Goal: Task Accomplishment & Management: Complete application form

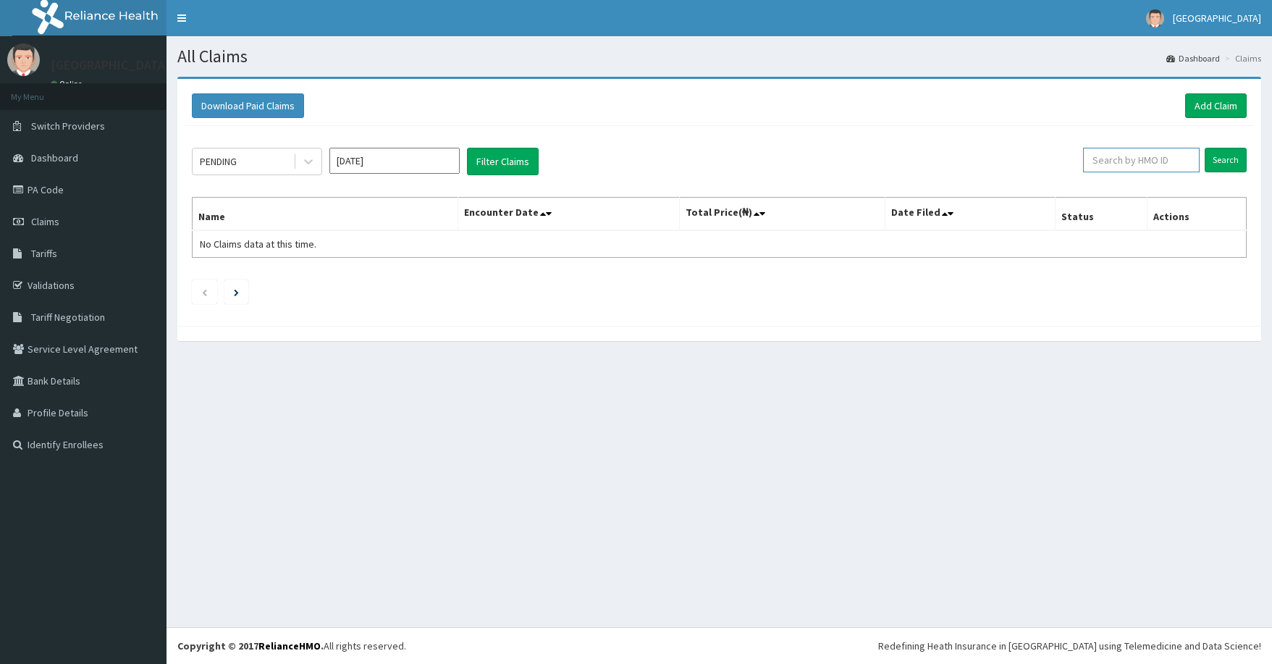
click at [1160, 154] on input "text" at bounding box center [1141, 160] width 117 height 25
paste input "slum king tainted heart"
type input "slum king tainted heart"
click at [1128, 161] on input "slum king tainted heart" at bounding box center [1117, 160] width 108 height 25
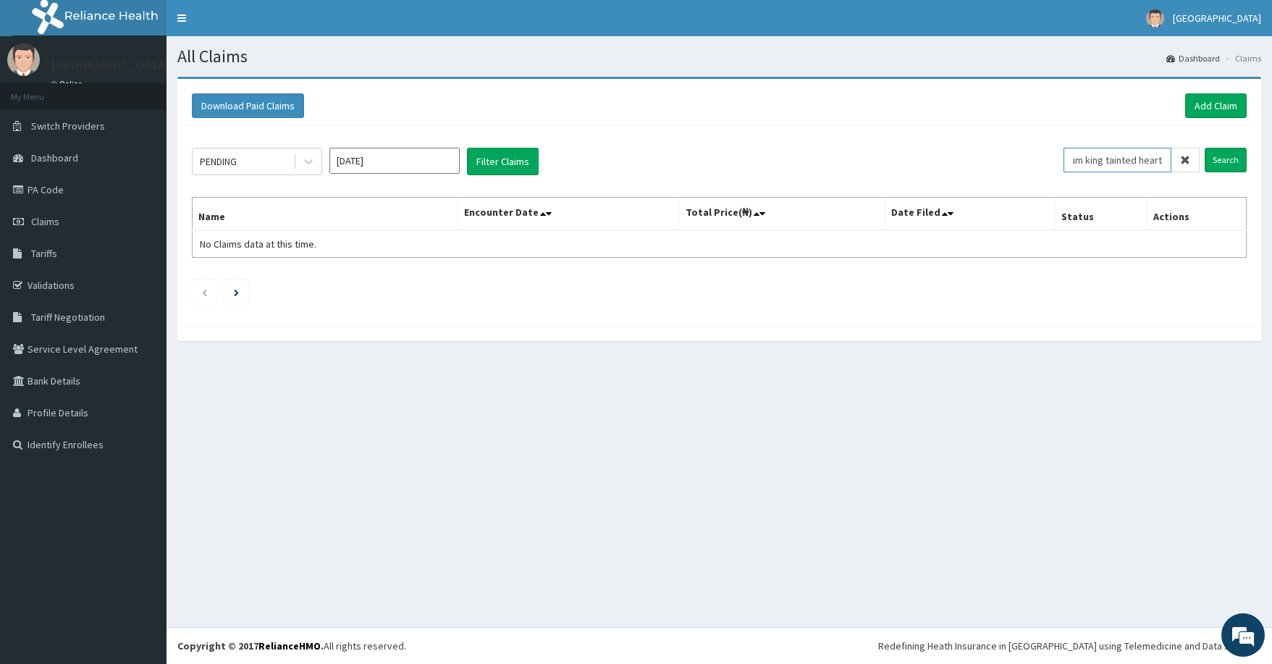
click at [1128, 161] on input "slum king tainted heart" at bounding box center [1117, 160] width 108 height 25
click at [1150, 161] on input "text" at bounding box center [1141, 160] width 117 height 25
paste input "LGL/10309/C"
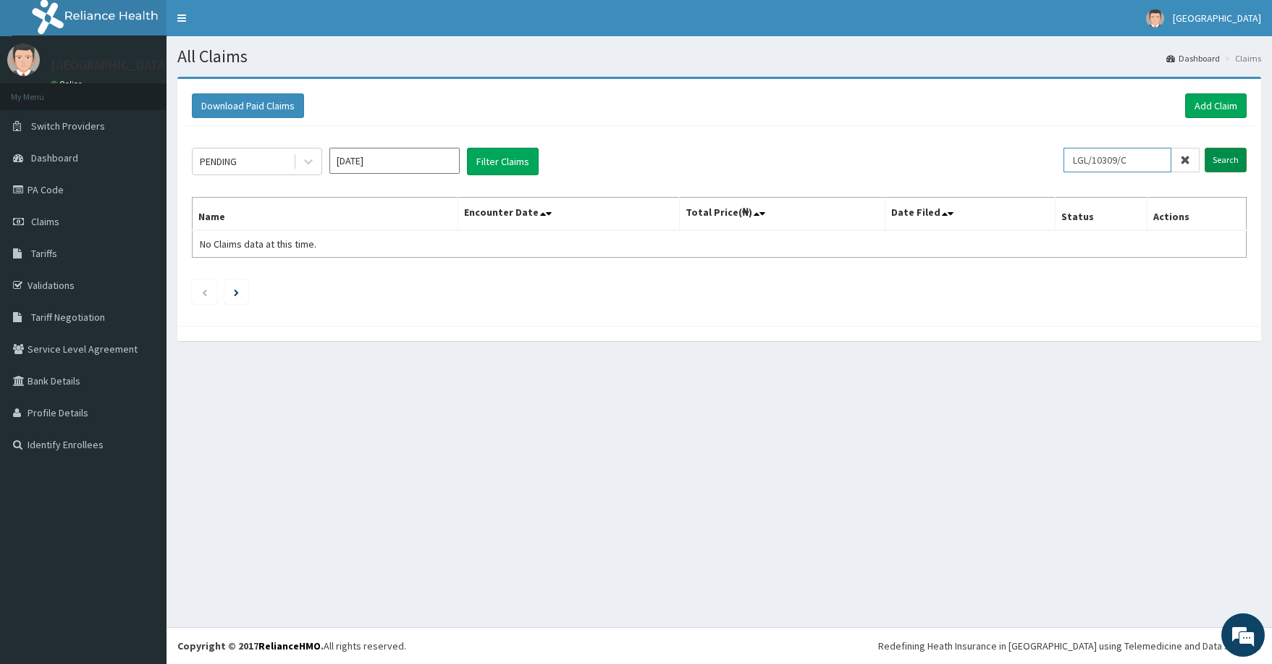
type input "LGL/10309/C"
click at [1229, 158] on input "Search" at bounding box center [1225, 160] width 42 height 25
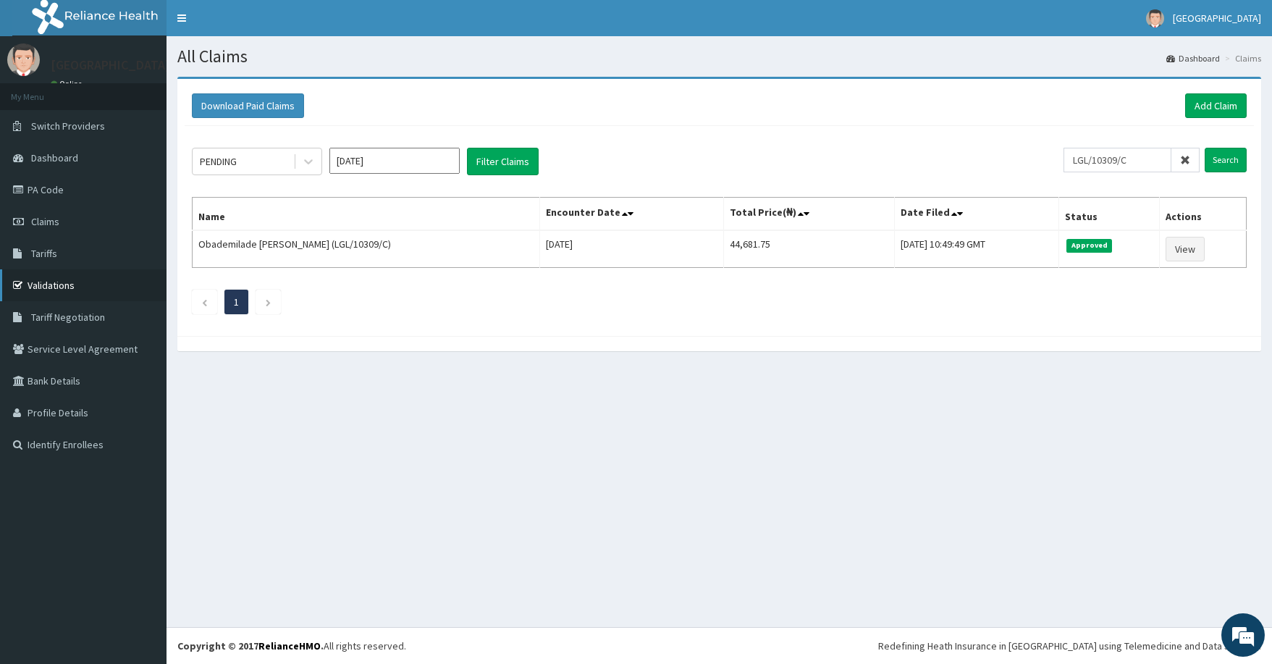
click at [48, 287] on link "Validations" at bounding box center [83, 285] width 166 height 32
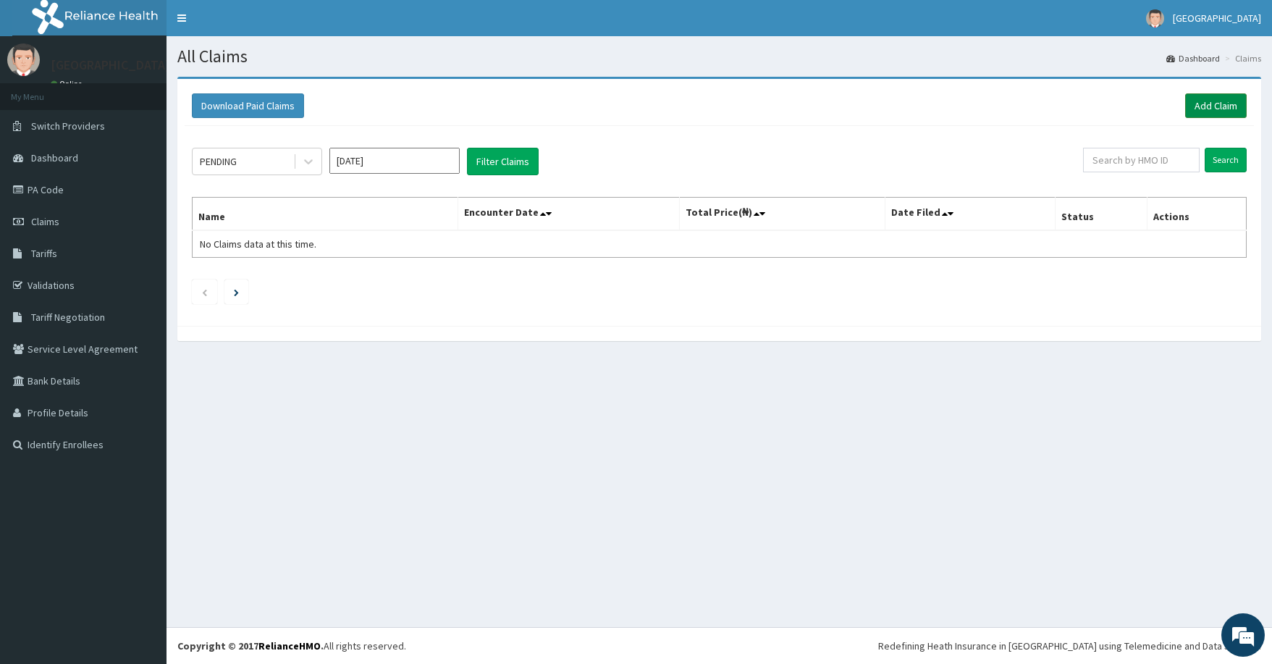
click at [1206, 100] on link "Add Claim" at bounding box center [1216, 105] width 62 height 25
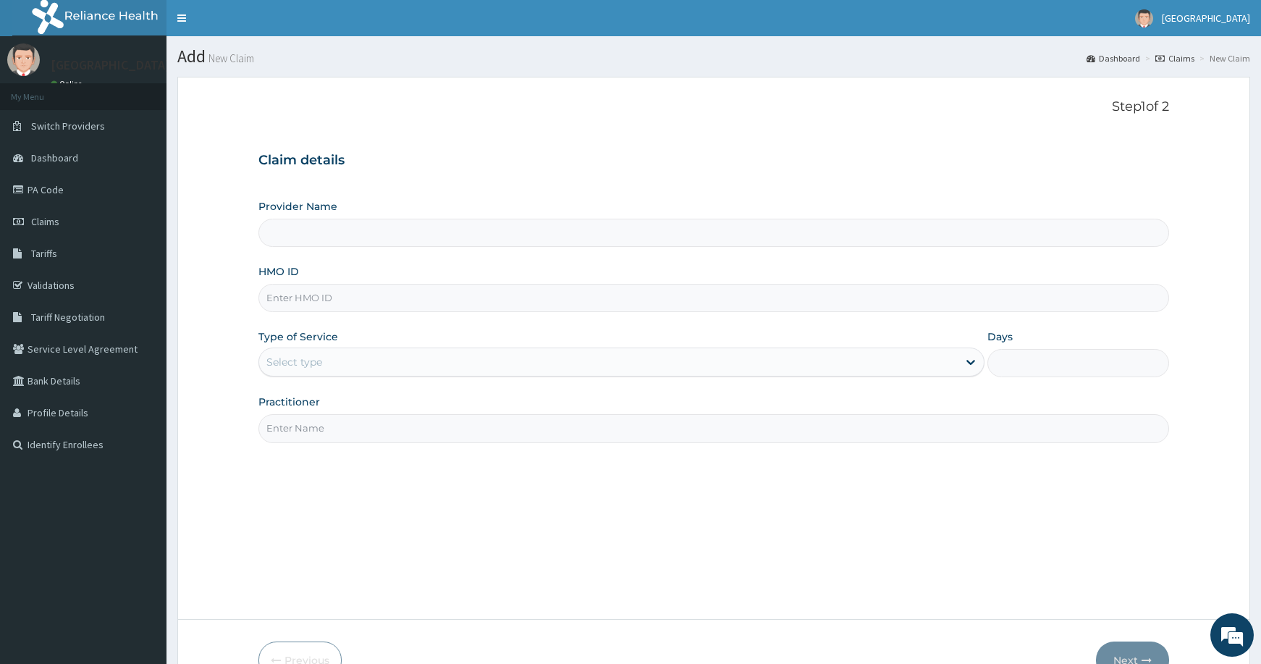
click at [405, 299] on input "HMO ID" at bounding box center [713, 298] width 910 height 28
type input "[GEOGRAPHIC_DATA] and [GEOGRAPHIC_DATA]"
paste input "FMI/10244/a"
type input "FMI/10244/a"
click at [549, 437] on input "Practitioner" at bounding box center [713, 428] width 910 height 28
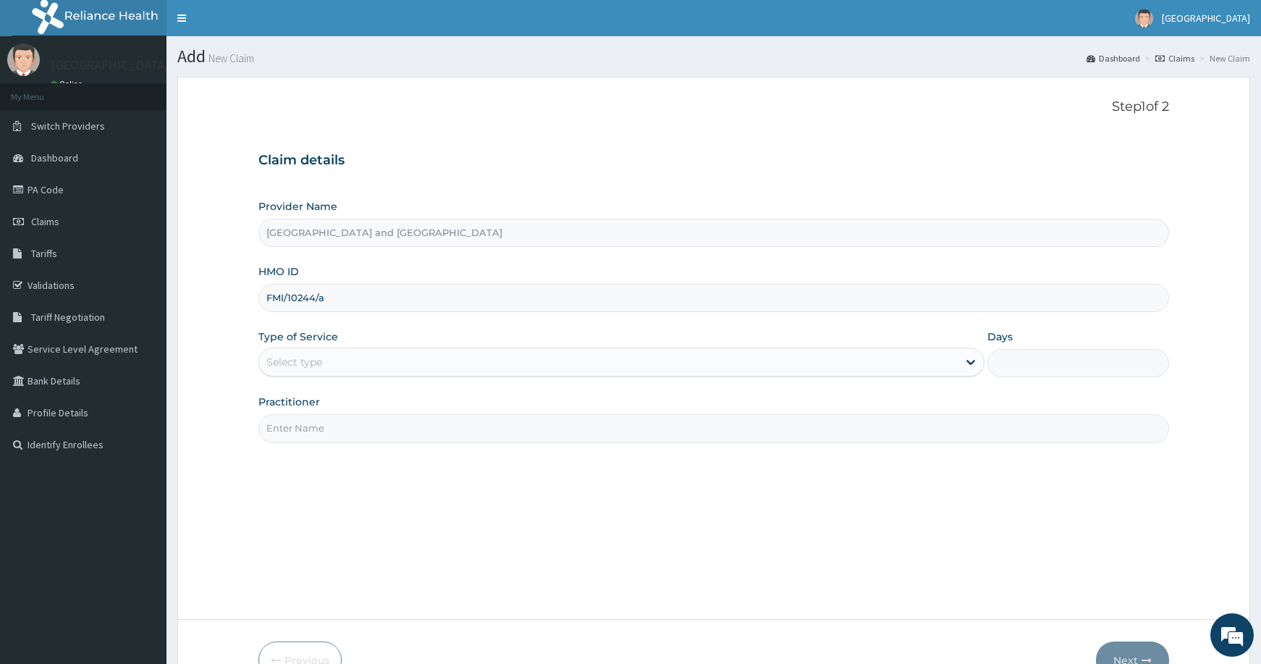
click at [452, 414] on input "Practitioner" at bounding box center [713, 428] width 910 height 28
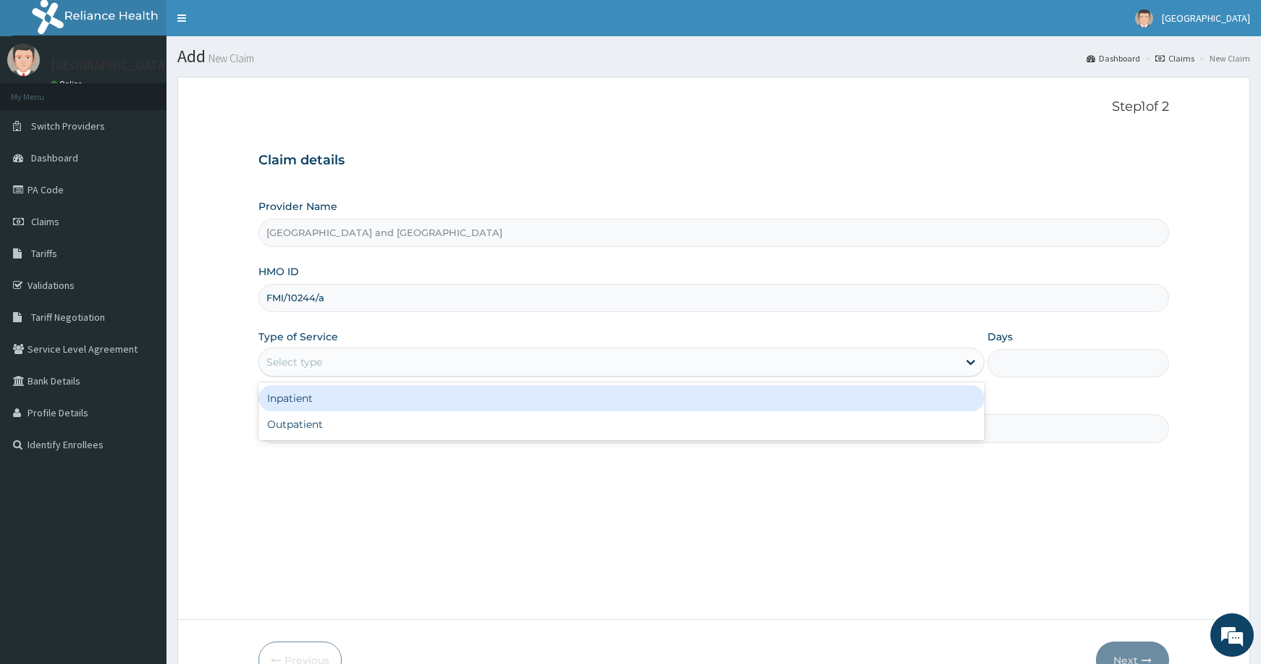
click at [376, 369] on div "Select type" at bounding box center [608, 361] width 698 height 23
click at [364, 394] on div "Inpatient" at bounding box center [621, 398] width 726 height 26
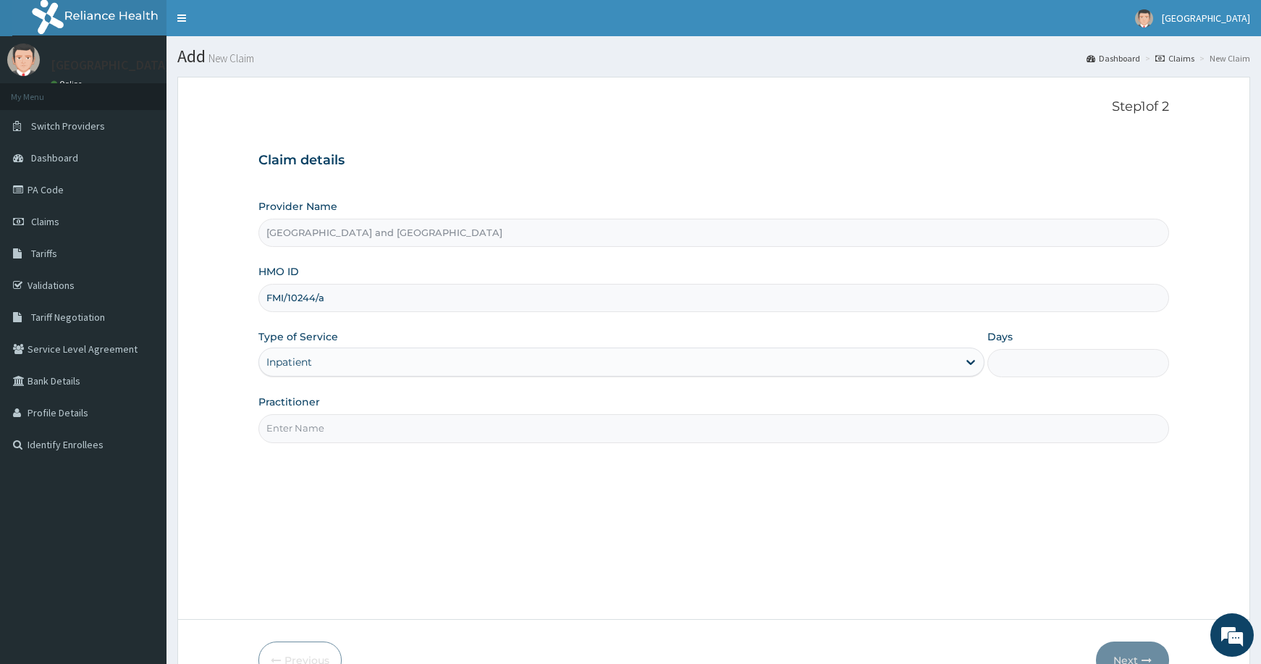
click at [365, 363] on div "Inpatient" at bounding box center [608, 361] width 698 height 23
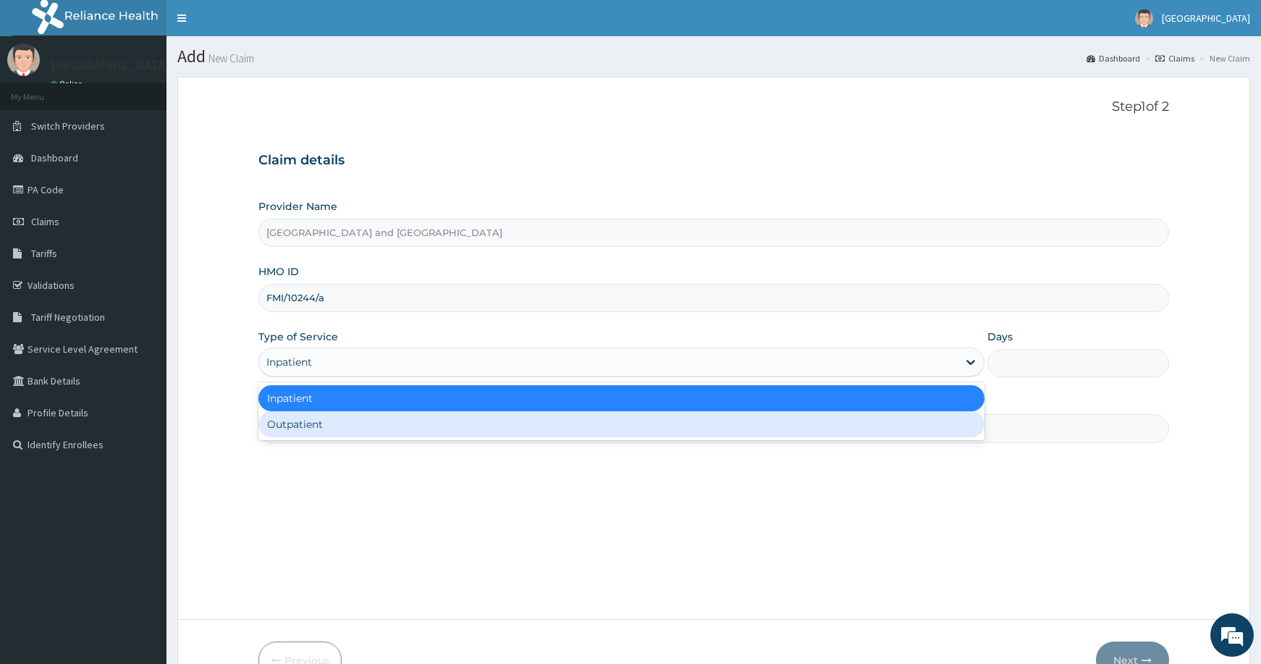
click at [353, 426] on div "Outpatient" at bounding box center [621, 424] width 726 height 26
type input "1"
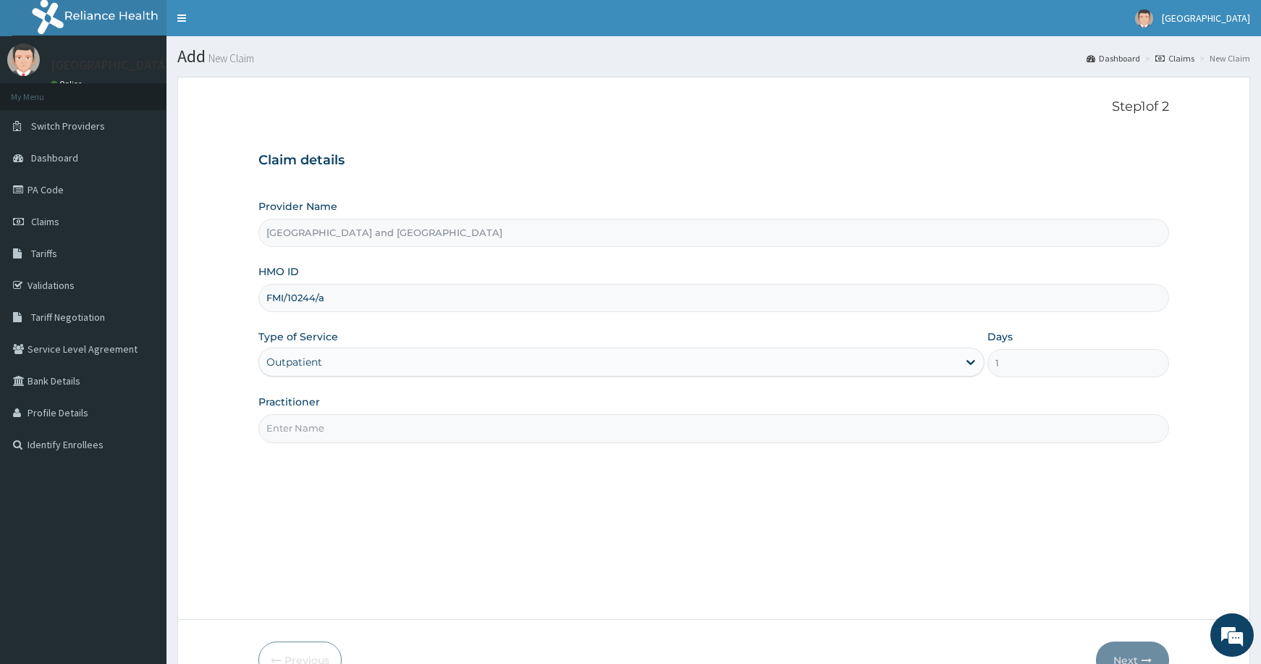
click at [353, 426] on input "Practitioner" at bounding box center [713, 428] width 910 height 28
type input "Dr [PERSON_NAME]"
click at [1135, 656] on button "Next" at bounding box center [1132, 660] width 73 height 38
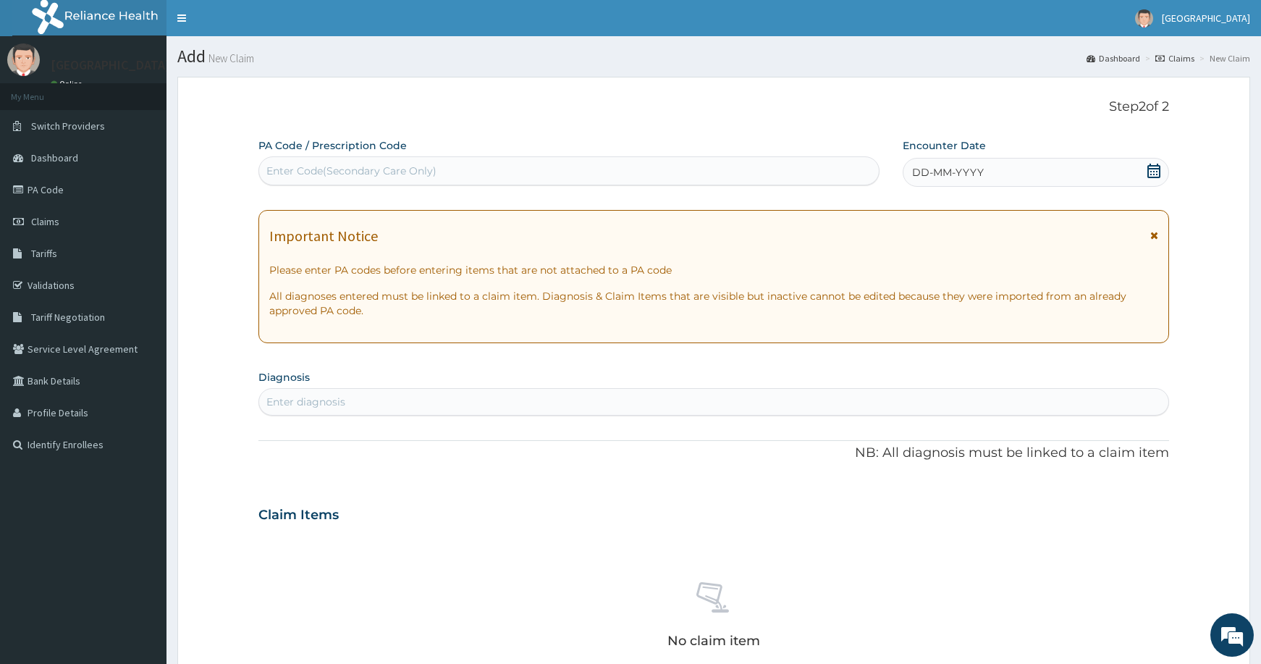
click at [979, 177] on span "DD-MM-YYYY" at bounding box center [948, 172] width 72 height 14
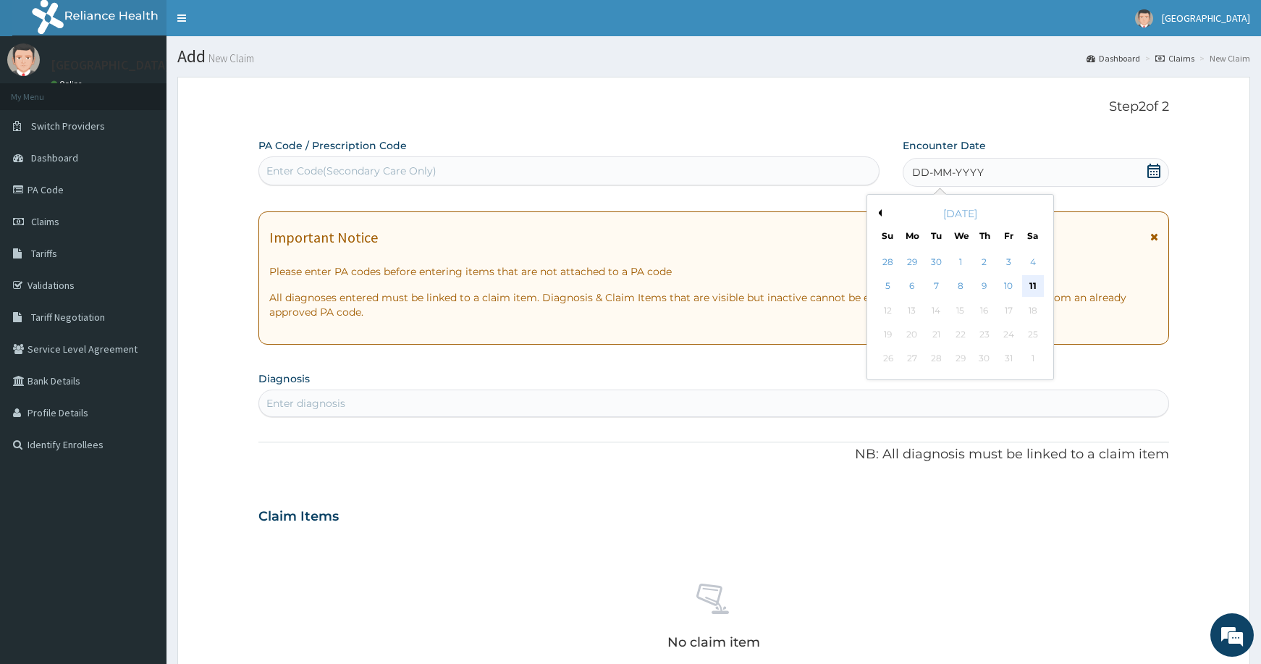
click at [1031, 283] on div "11" at bounding box center [1033, 287] width 22 height 22
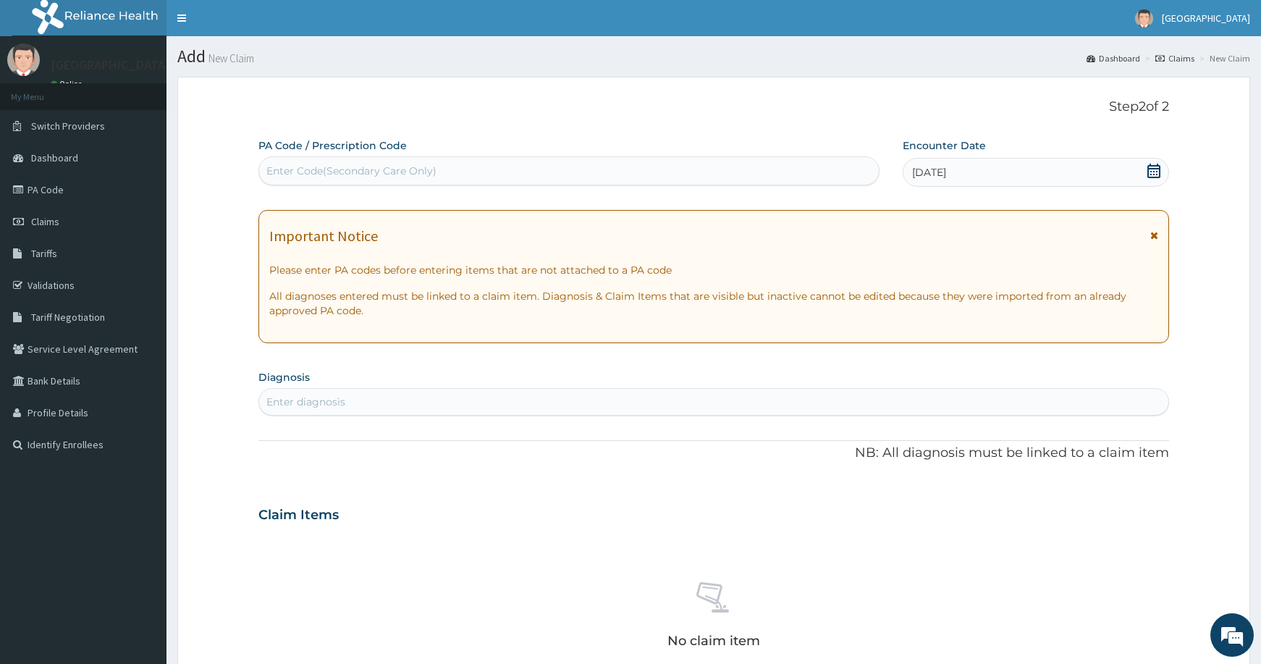
click at [320, 390] on div "Enter diagnosis" at bounding box center [713, 401] width 909 height 23
click at [717, 169] on div "Enter Code(Secondary Care Only)" at bounding box center [569, 170] width 620 height 23
click at [624, 394] on div "Enter diagnosis" at bounding box center [713, 401] width 909 height 23
type input "cough"
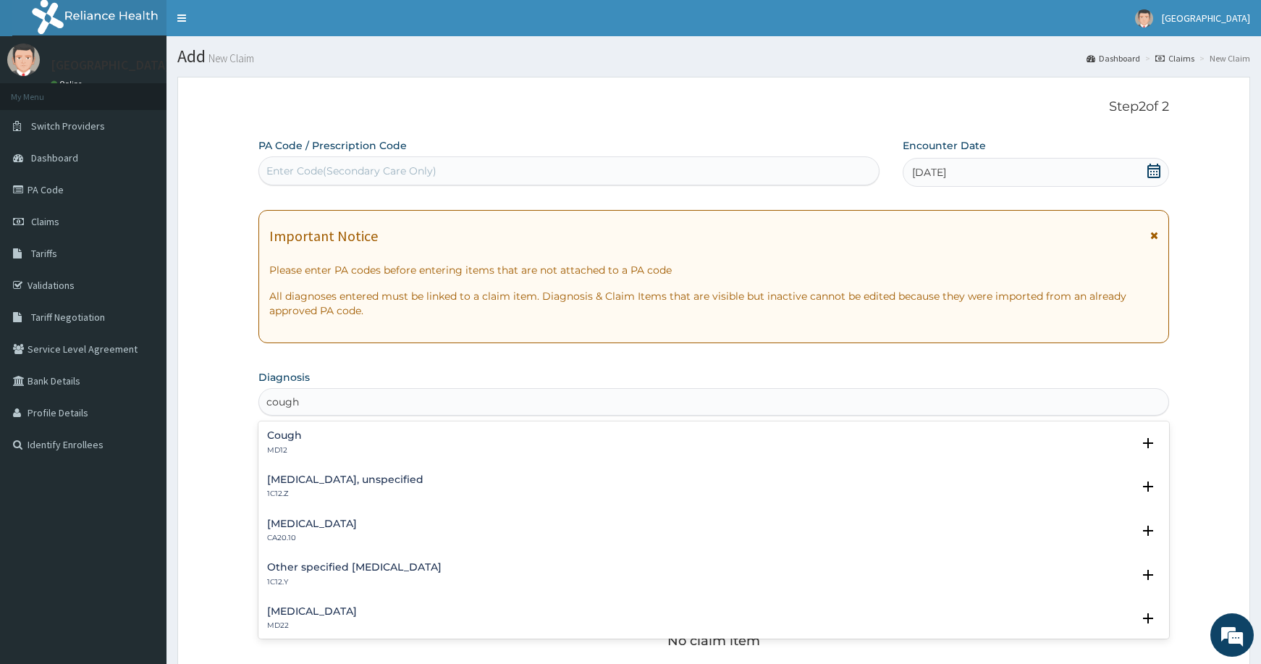
click at [282, 442] on div "Cough MD12" at bounding box center [284, 442] width 35 height 25
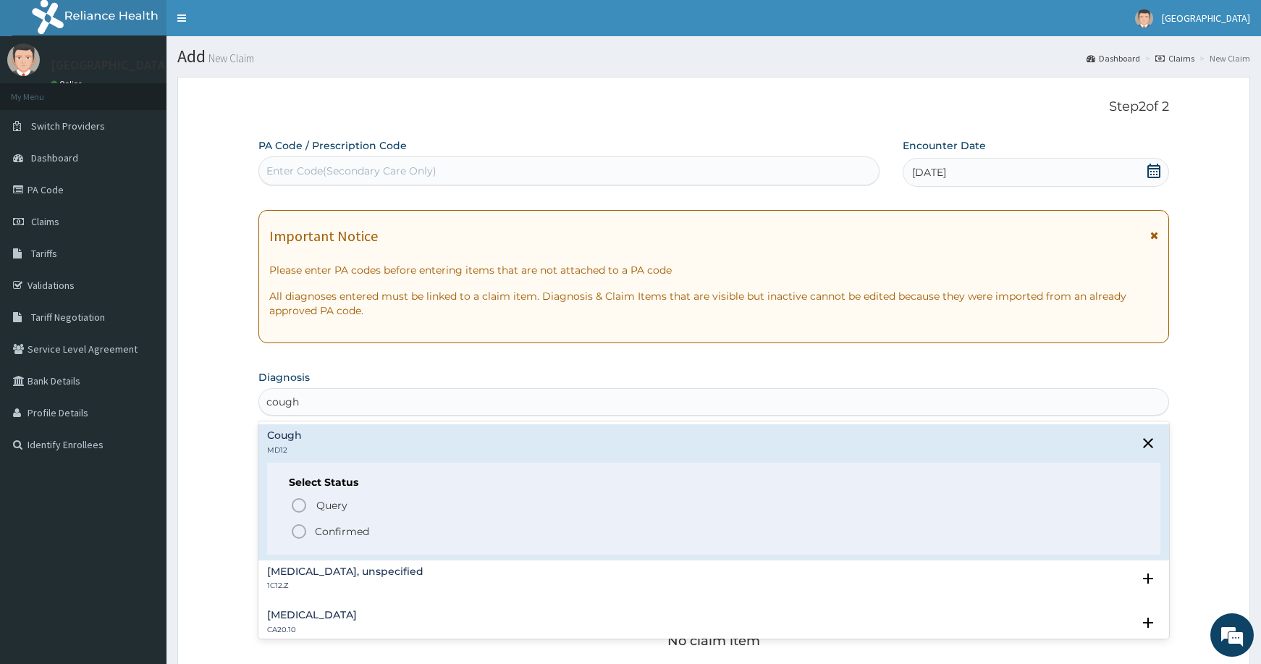
click at [298, 530] on icon "status option filled" at bounding box center [298, 531] width 17 height 17
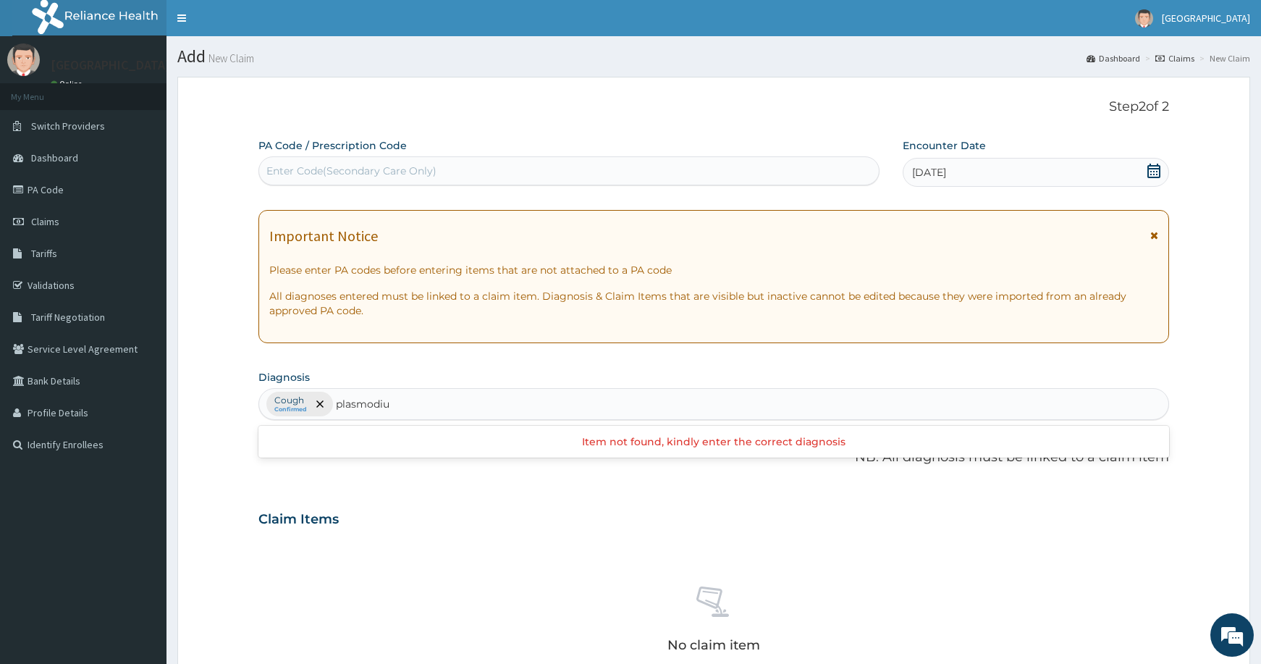
type input "[MEDICAL_DATA]"
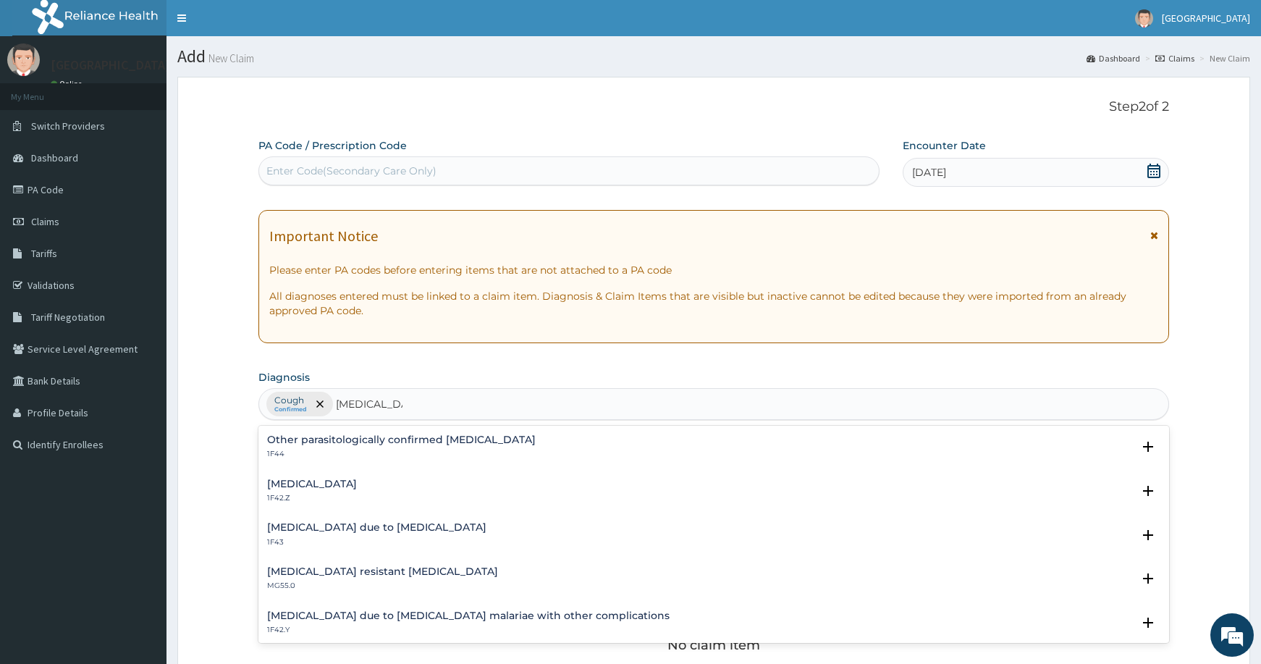
click at [357, 481] on h4 "[MEDICAL_DATA]" at bounding box center [312, 483] width 90 height 11
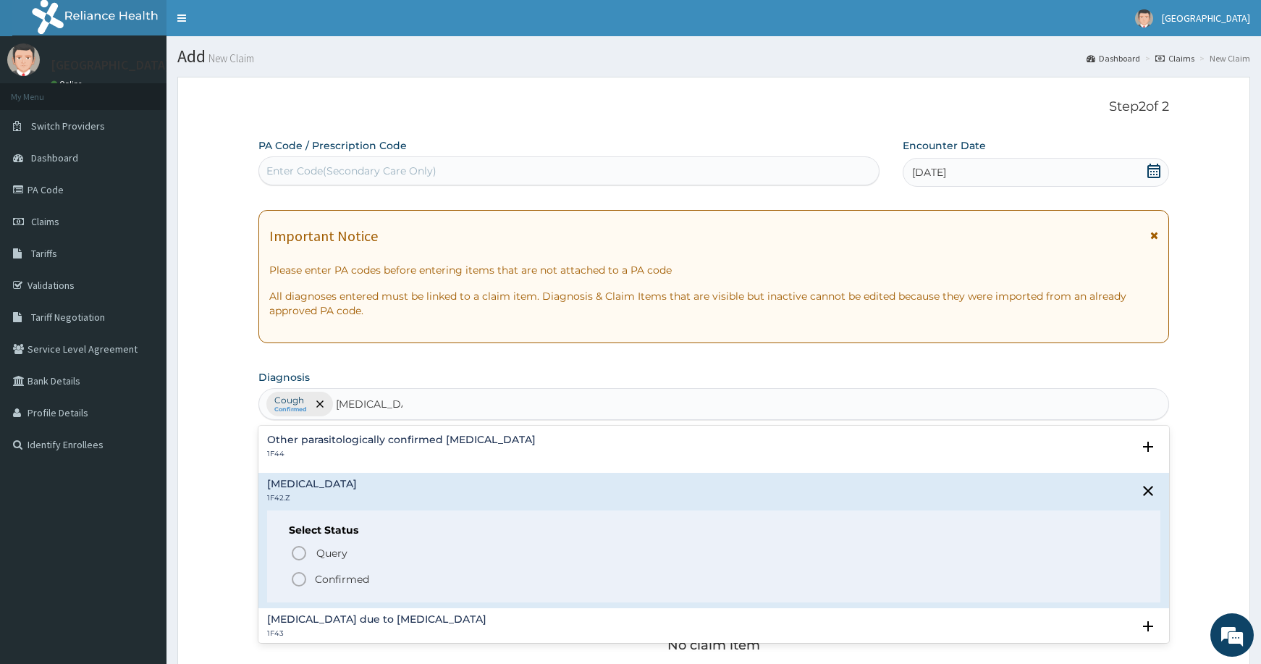
click at [300, 578] on icon "status option filled" at bounding box center [298, 578] width 17 height 17
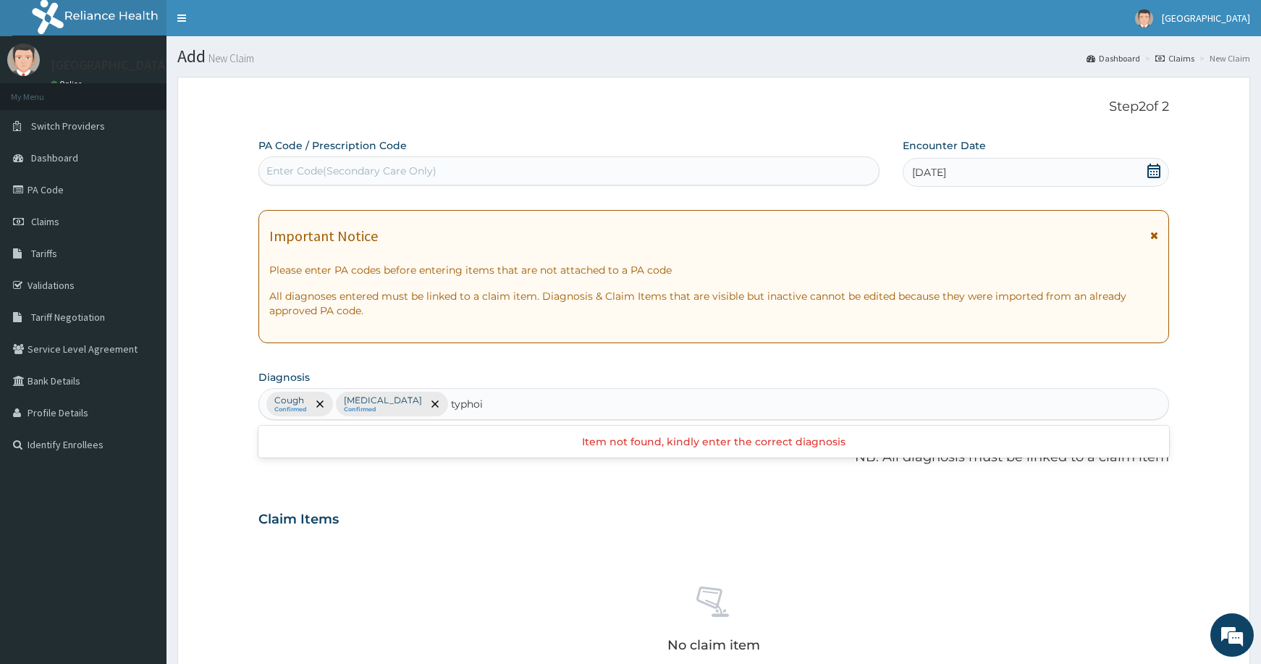
type input "[MEDICAL_DATA]"
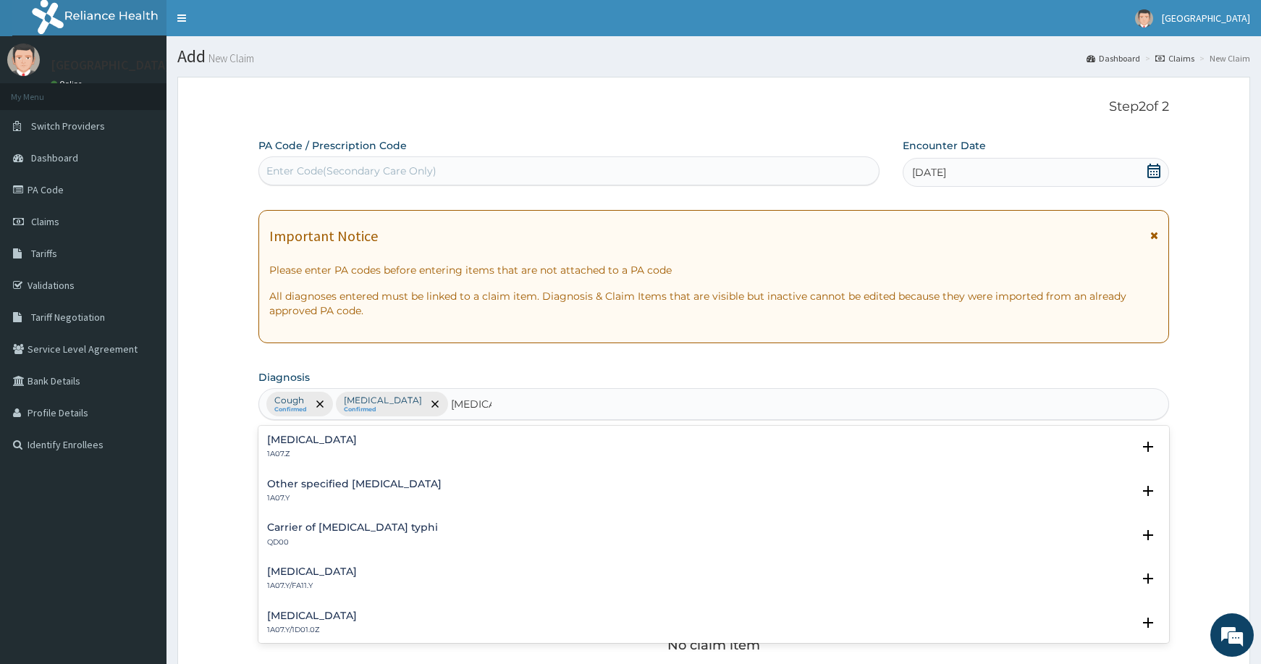
click at [355, 436] on h4 "[MEDICAL_DATA]" at bounding box center [312, 439] width 90 height 11
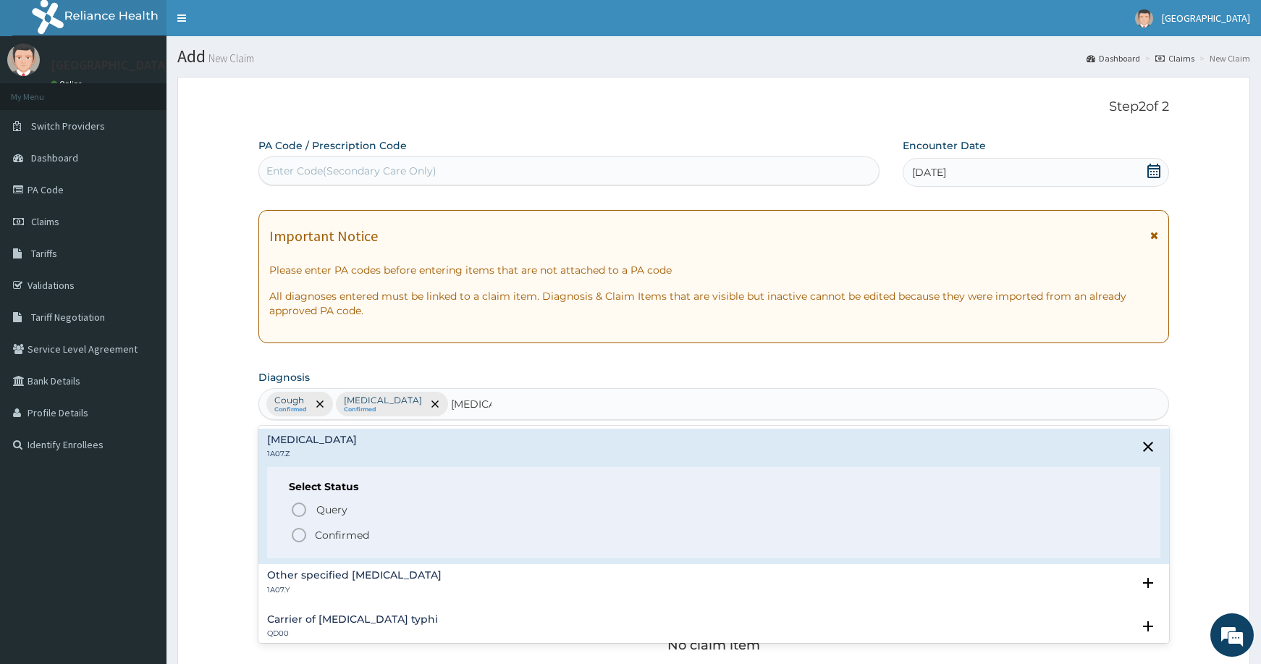
click at [297, 534] on icon "status option filled" at bounding box center [298, 534] width 17 height 17
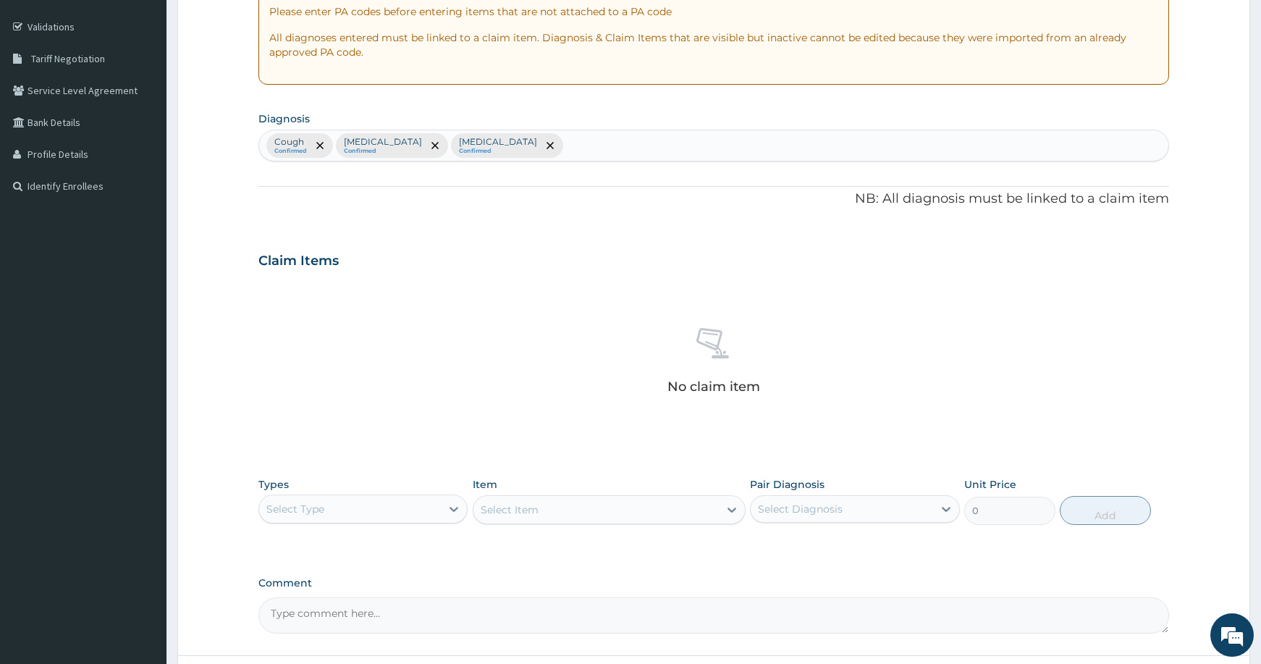
scroll to position [380, 0]
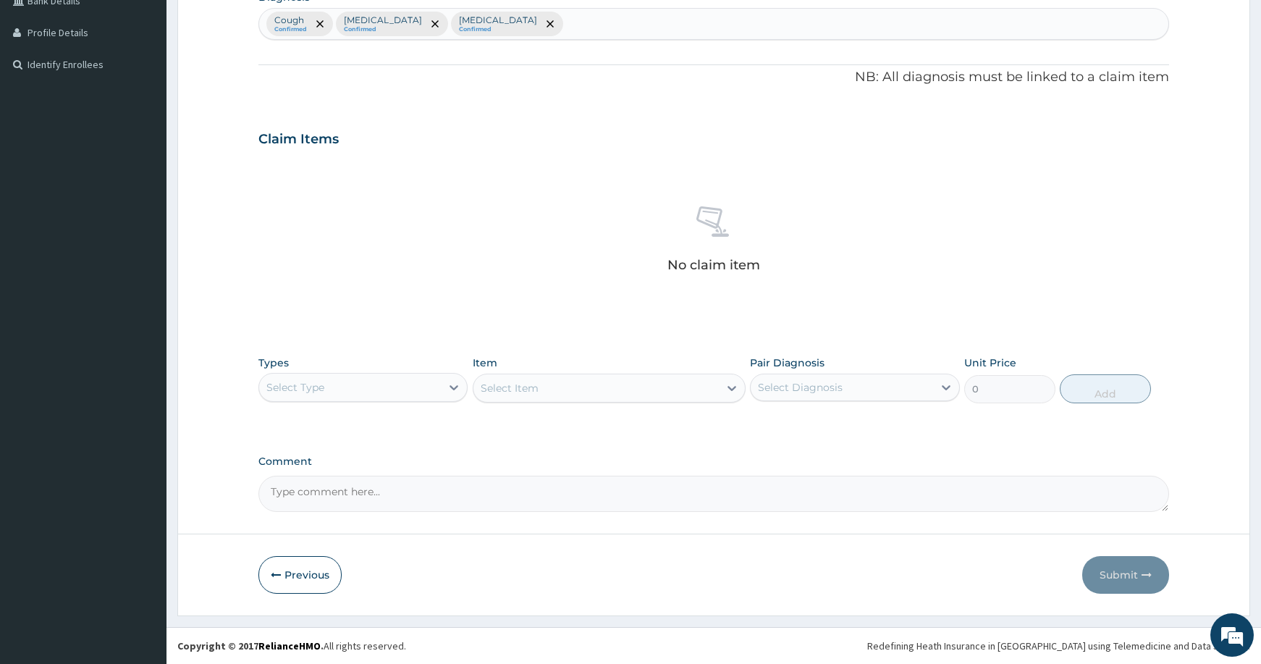
click at [329, 384] on div "Select Type" at bounding box center [350, 387] width 182 height 23
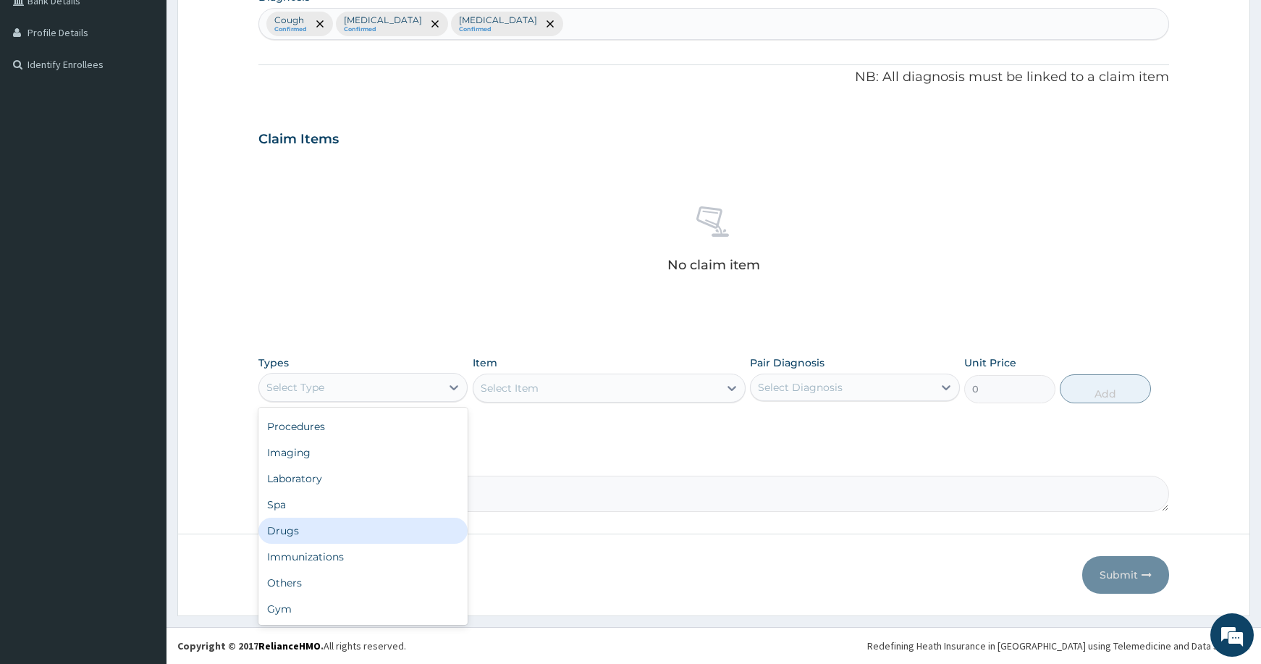
scroll to position [26, 0]
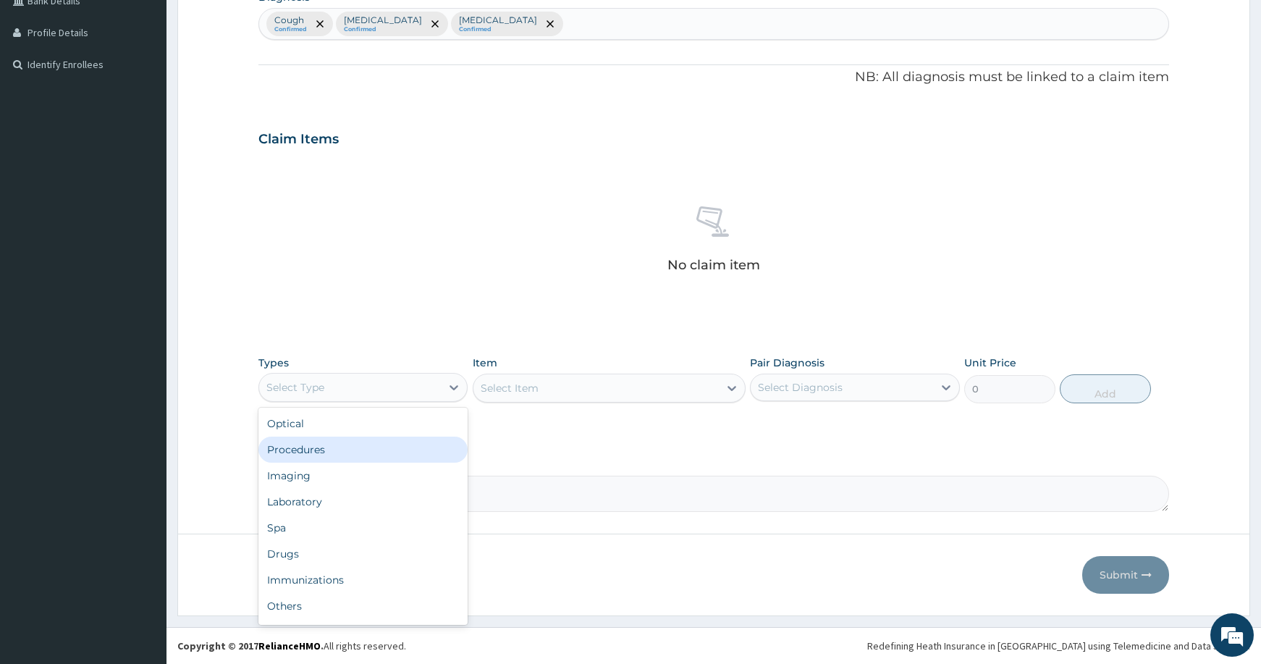
click at [354, 443] on div "Procedures" at bounding box center [362, 449] width 209 height 26
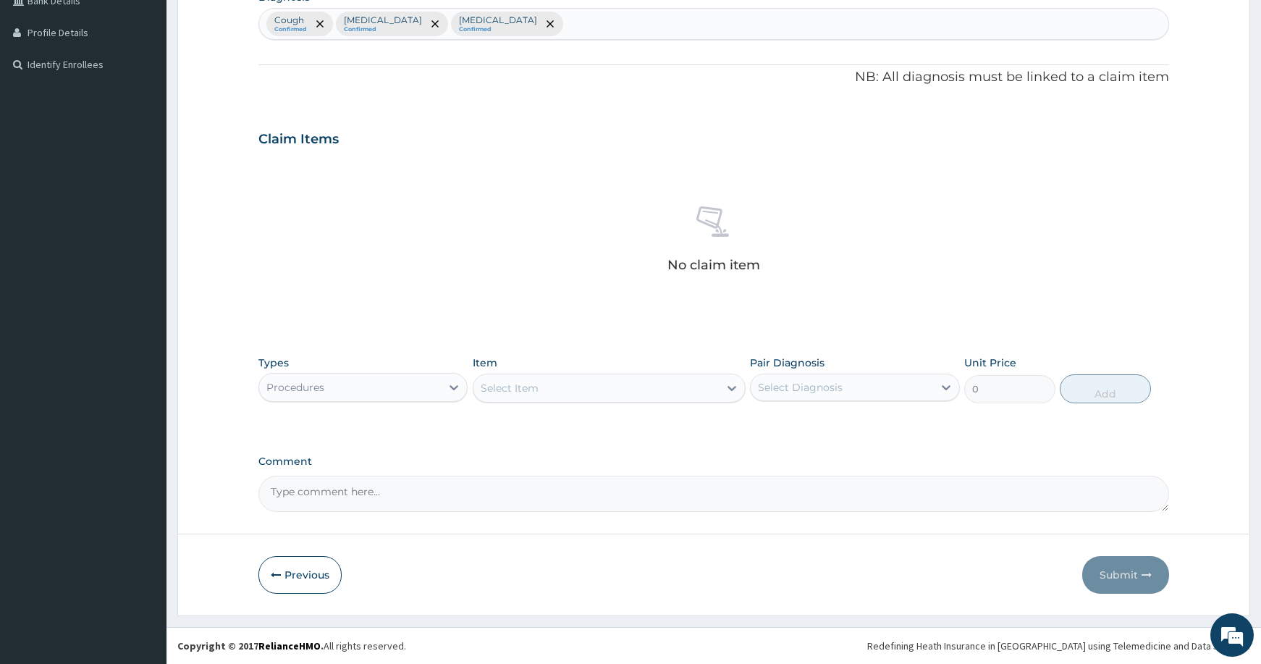
click at [575, 384] on div "Select Item" at bounding box center [595, 387] width 245 height 23
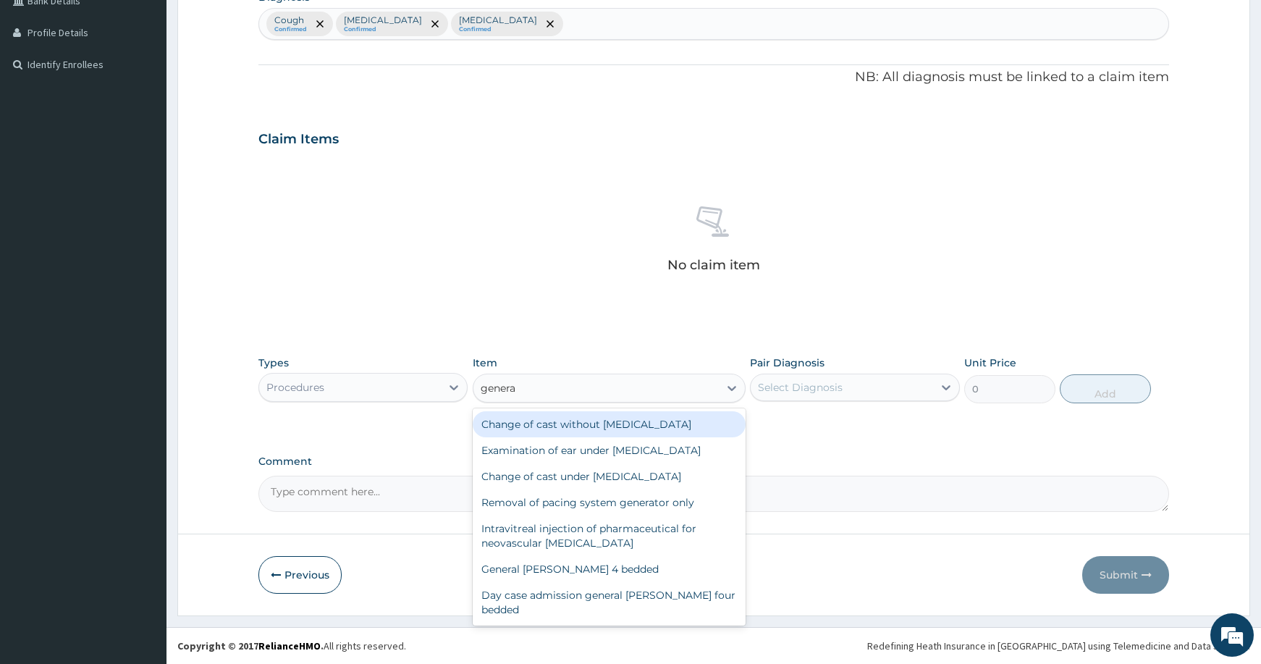
type input "general"
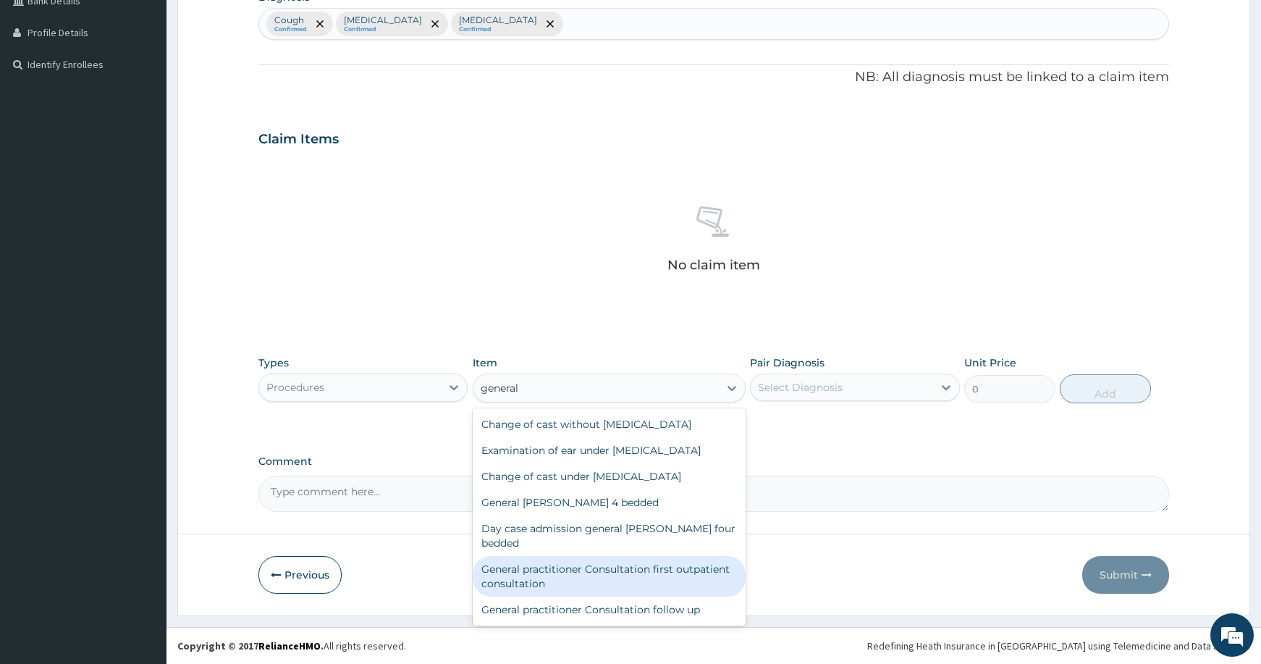
click at [557, 556] on div "General practitioner Consultation first outpatient consultation" at bounding box center [609, 576] width 273 height 41
type input "3000"
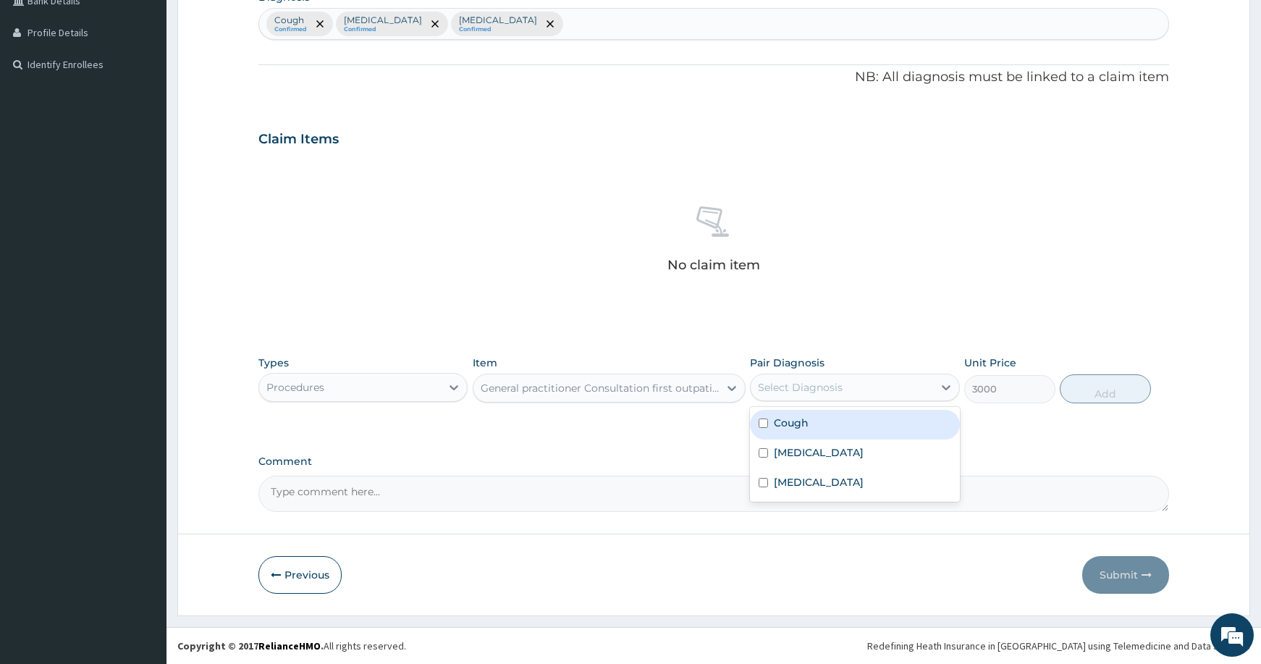
click at [811, 383] on div "Select Diagnosis" at bounding box center [800, 387] width 85 height 14
click at [810, 417] on div "Cough" at bounding box center [854, 425] width 209 height 30
checkbox input "true"
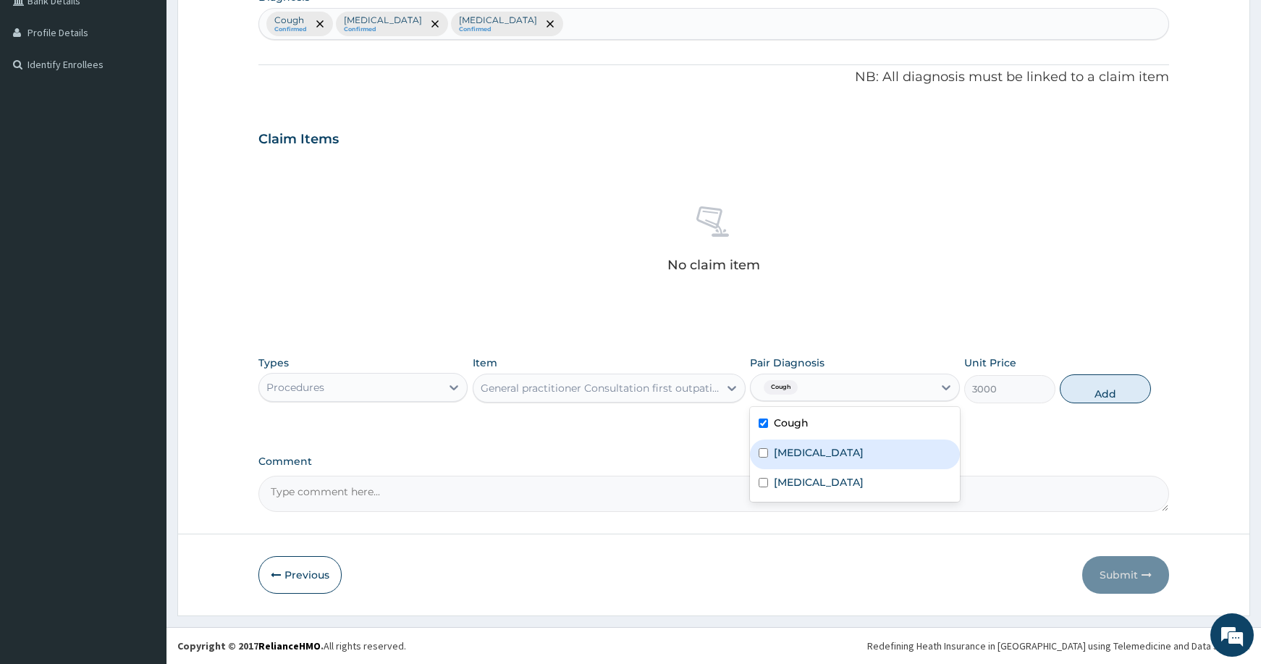
click at [809, 452] on label "[MEDICAL_DATA]" at bounding box center [819, 452] width 90 height 14
checkbox input "true"
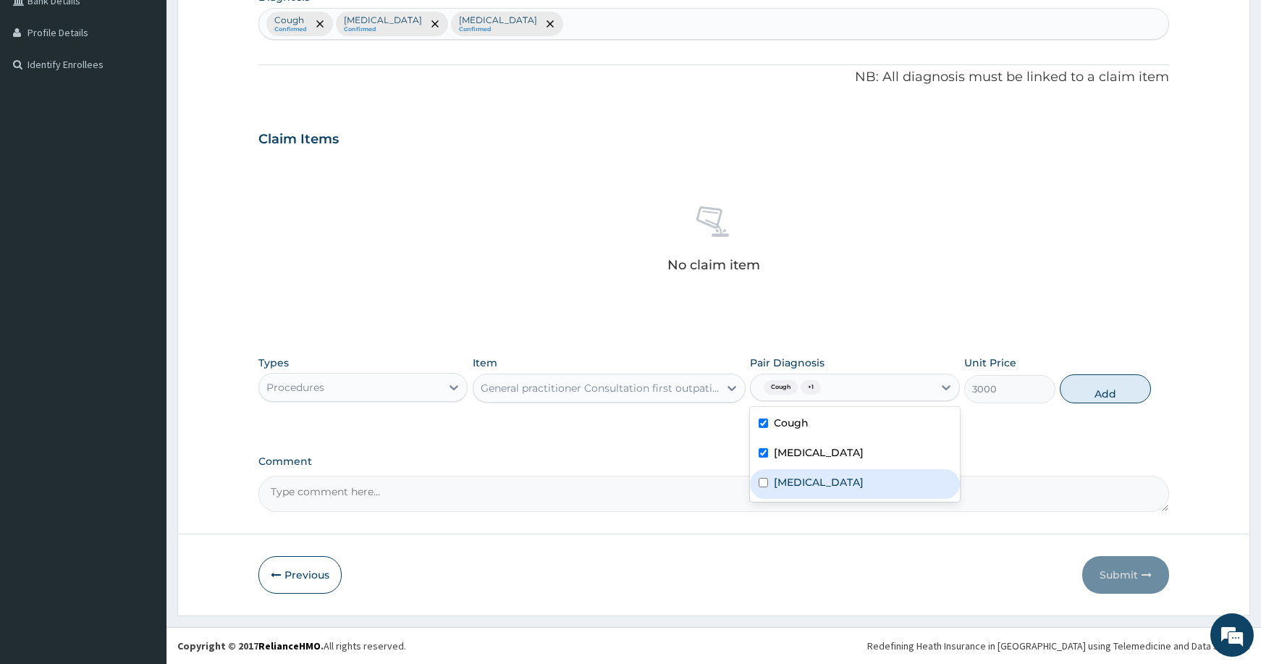
click at [806, 489] on label "[MEDICAL_DATA]" at bounding box center [819, 482] width 90 height 14
checkbox input "true"
click at [1083, 392] on button "Add" at bounding box center [1105, 388] width 91 height 29
type input "0"
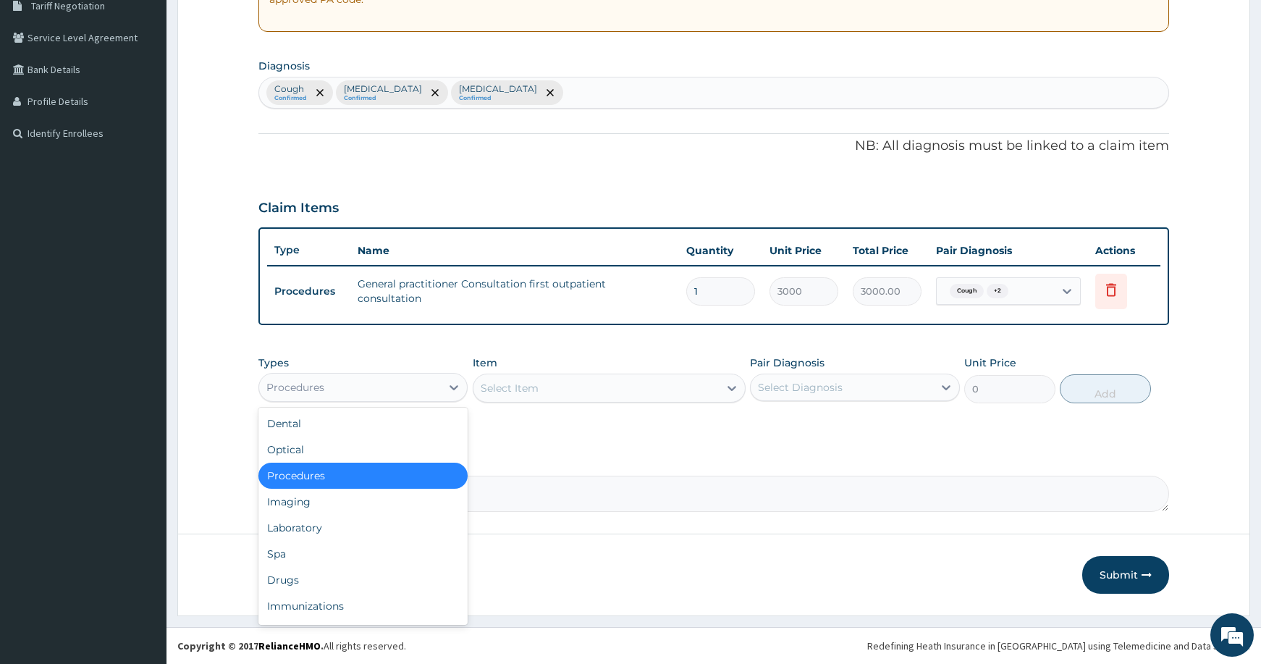
click at [420, 385] on div "Procedures" at bounding box center [350, 387] width 182 height 23
click at [366, 535] on div "Laboratory" at bounding box center [362, 528] width 209 height 26
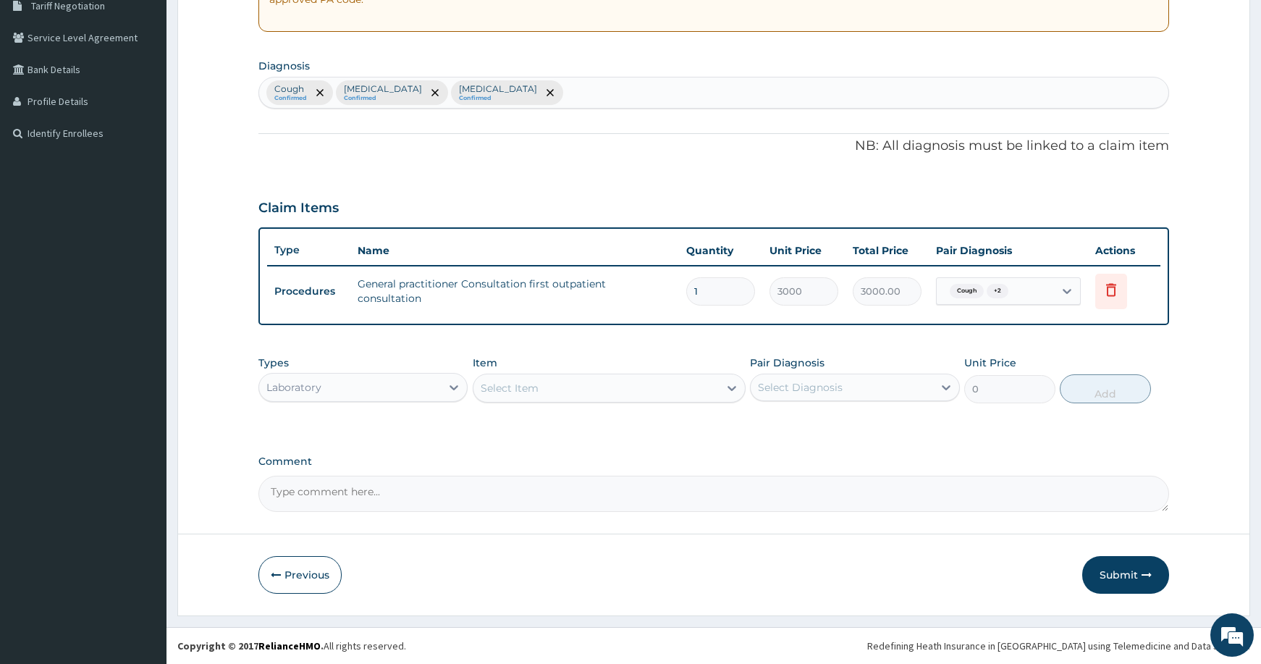
click at [578, 385] on div "Select Item" at bounding box center [595, 387] width 245 height 23
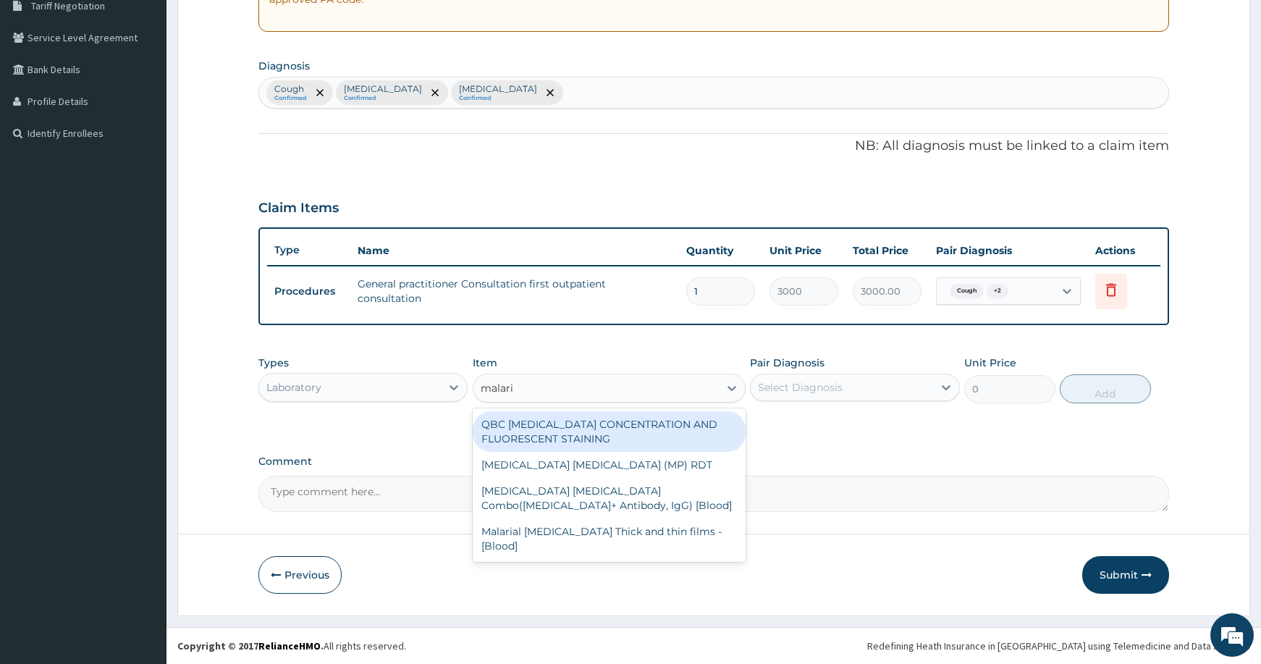
type input "[MEDICAL_DATA]"
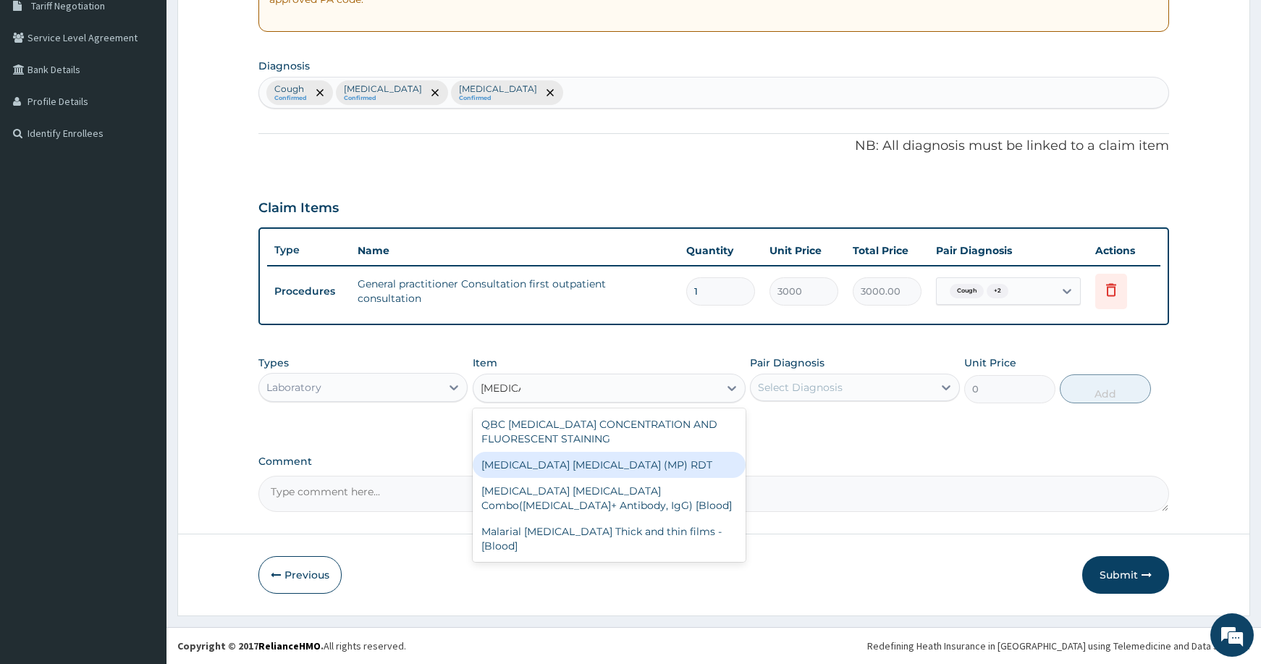
type input "1500"
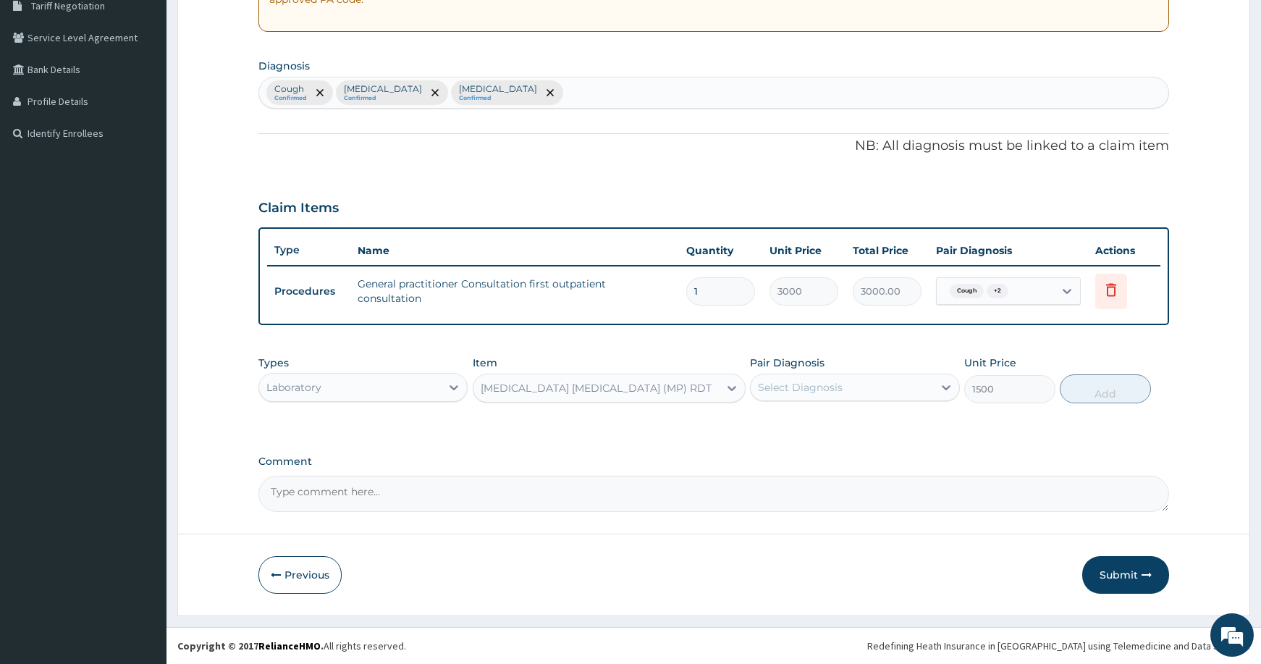
click at [884, 387] on div "Select Diagnosis" at bounding box center [841, 387] width 182 height 23
click at [846, 449] on label "[MEDICAL_DATA]" at bounding box center [819, 452] width 90 height 14
checkbox input "true"
click at [1125, 390] on button "Add" at bounding box center [1105, 388] width 91 height 29
type input "0"
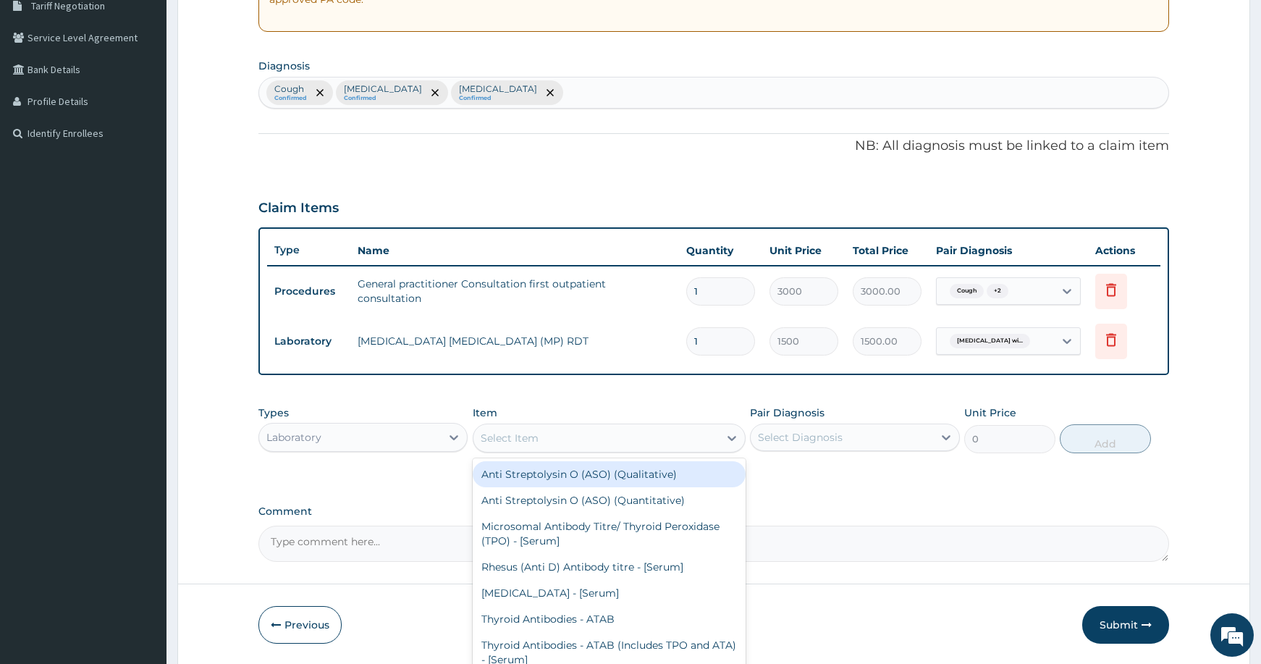
click at [511, 434] on div "Select Item" at bounding box center [510, 438] width 58 height 14
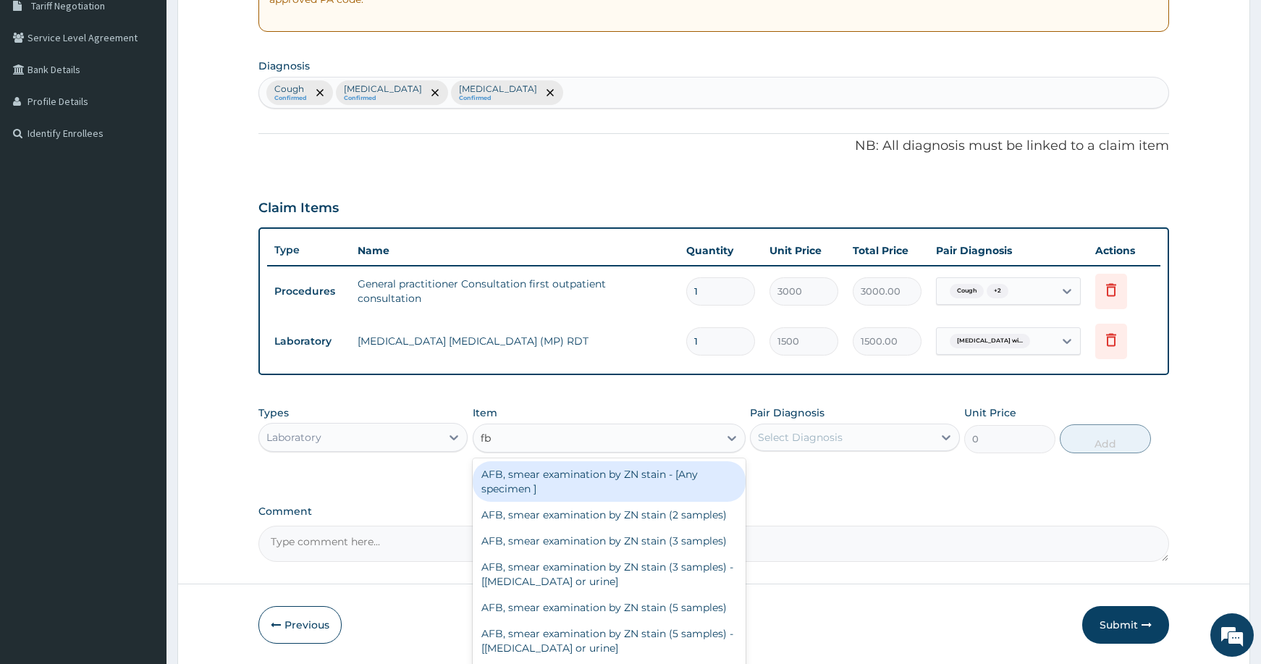
type input "fbc"
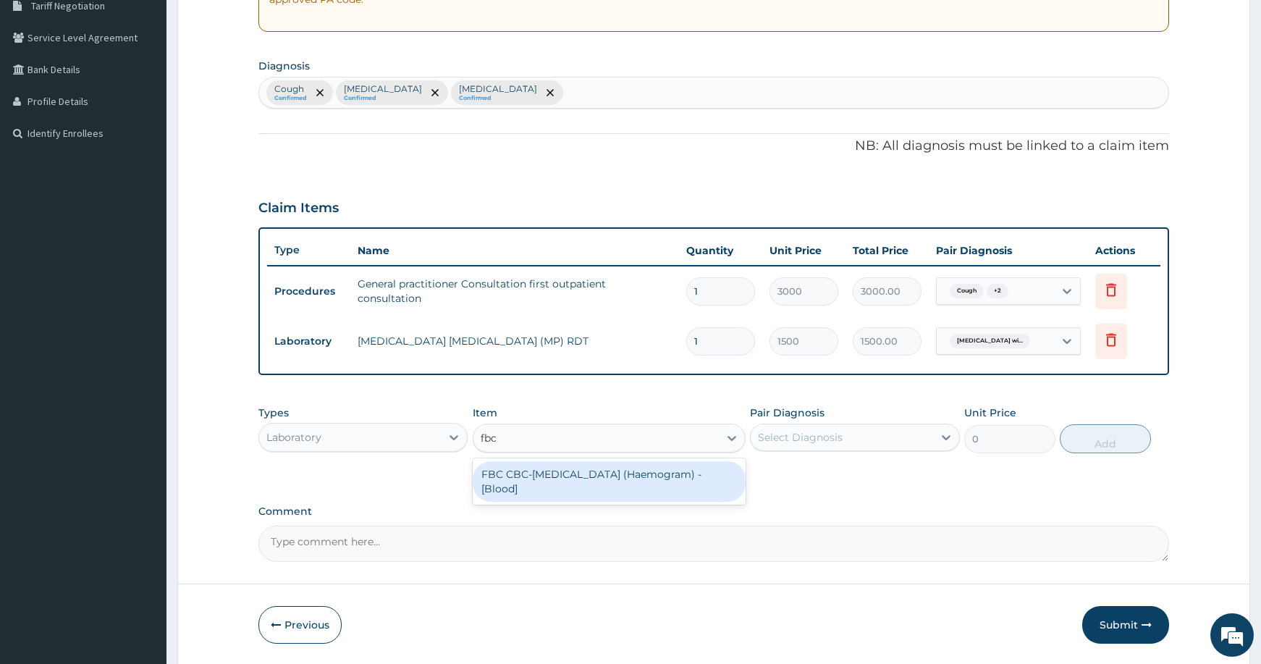
type input "3000"
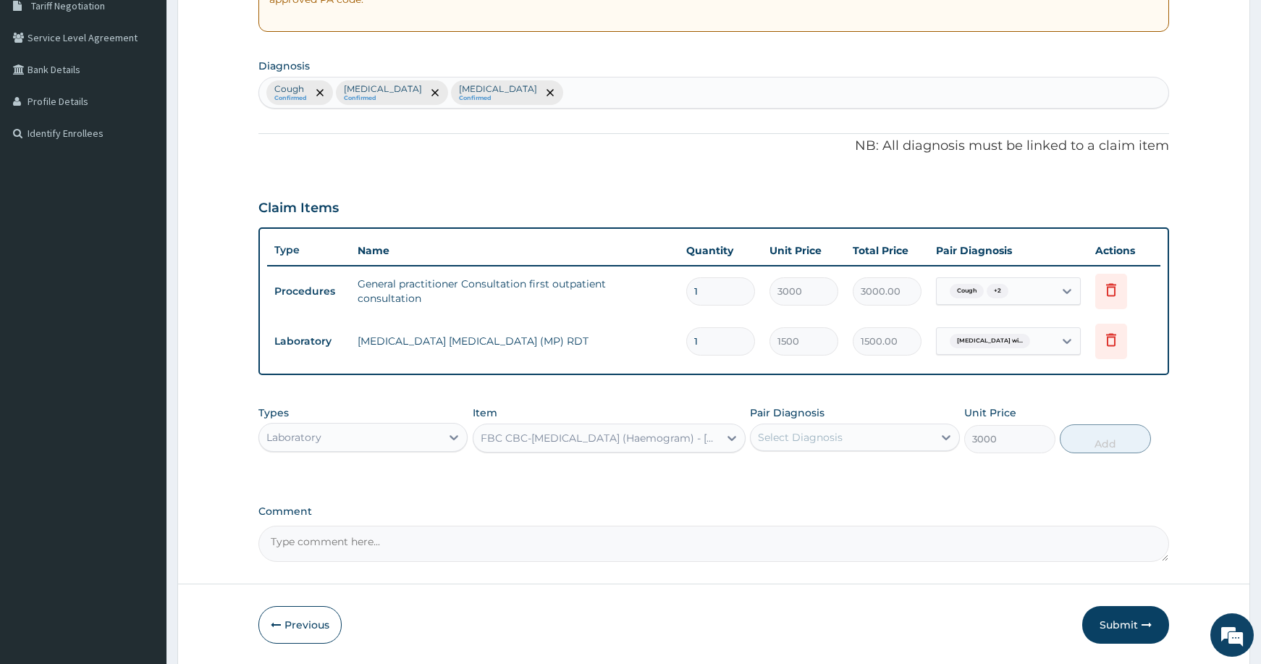
click at [817, 430] on div "Select Diagnosis" at bounding box center [800, 437] width 85 height 14
click at [794, 539] on label "[MEDICAL_DATA]" at bounding box center [819, 532] width 90 height 14
checkbox input "true"
click at [1079, 440] on button "Add" at bounding box center [1105, 438] width 91 height 29
type input "0"
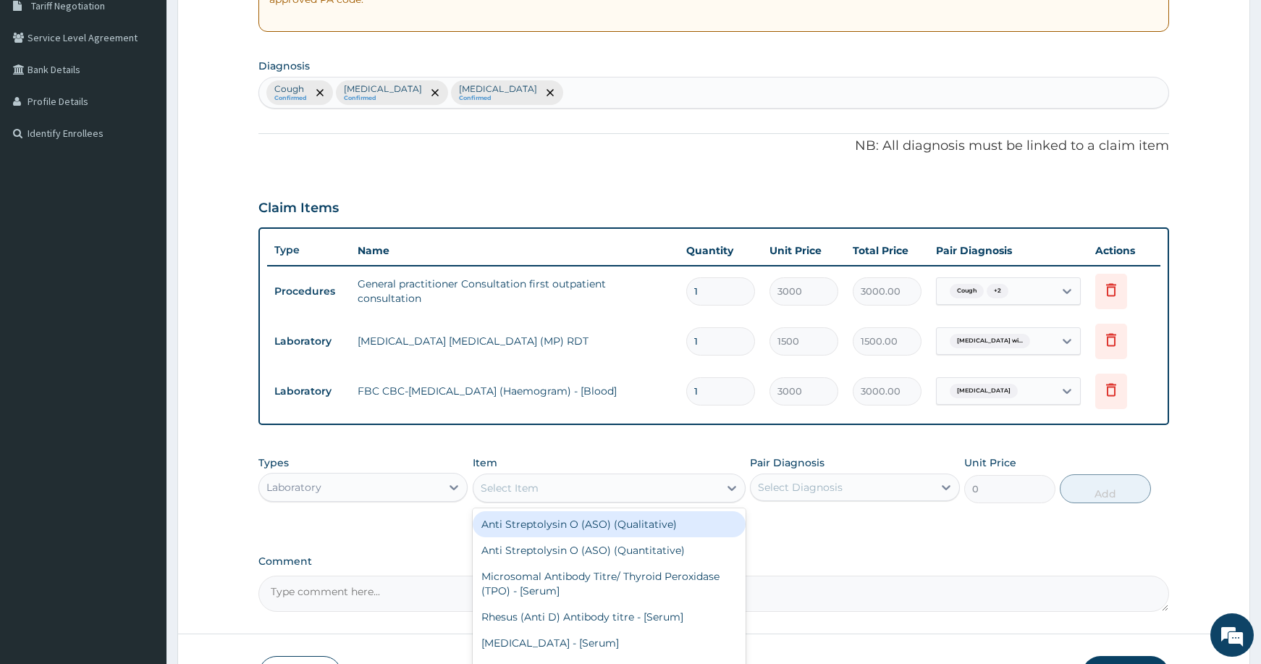
click at [566, 492] on div "Select Item" at bounding box center [595, 487] width 245 height 23
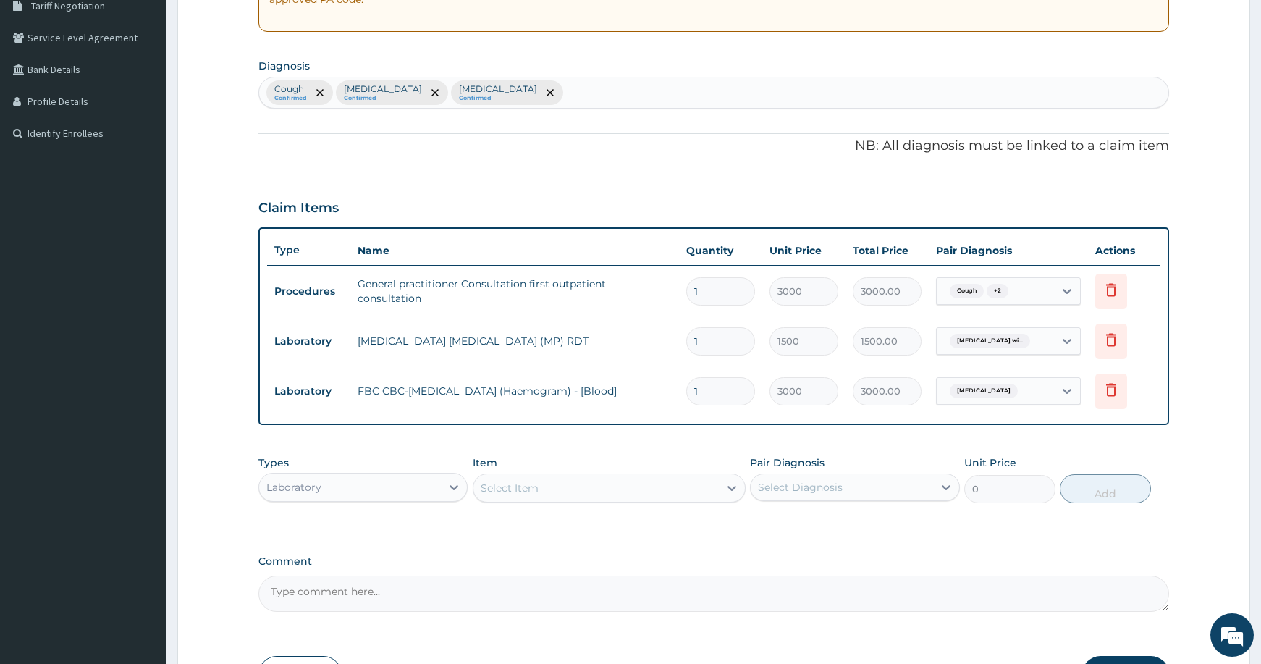
click at [495, 180] on div "PA Code / Prescription Code Enter Code(Secondary Care Only) Encounter Date [DAT…" at bounding box center [713, 219] width 910 height 785
click at [410, 483] on div "Laboratory" at bounding box center [350, 486] width 182 height 23
